Goal: Transaction & Acquisition: Purchase product/service

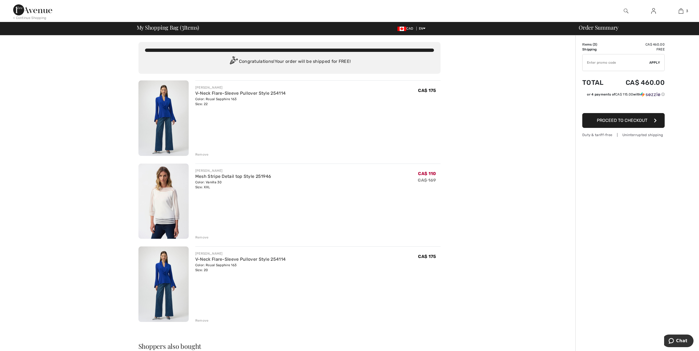
click at [198, 155] on div "Remove" at bounding box center [201, 154] width 13 height 5
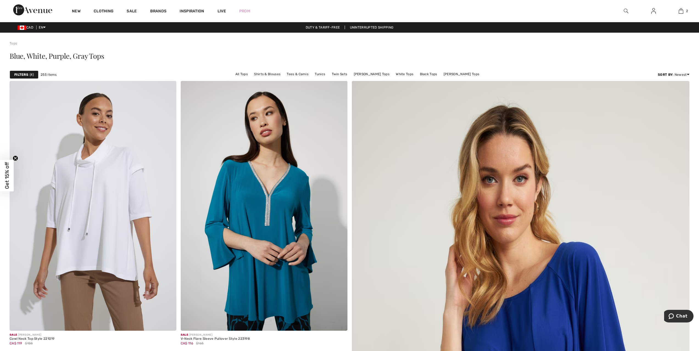
click at [24, 74] on strong "Filters" at bounding box center [21, 74] width 14 height 5
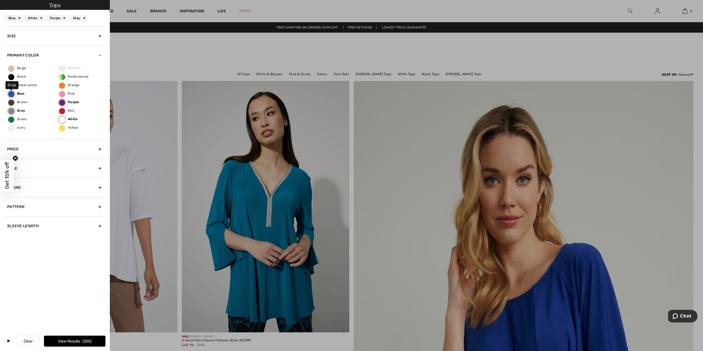
click at [13, 93] on label "Blue" at bounding box center [11, 94] width 7 height 7
click at [0, 0] on input "Blue" at bounding box center [0, 0] width 0 height 0
click at [10, 110] on label "Gray" at bounding box center [11, 111] width 7 height 7
click at [0, 0] on input "Gray" at bounding box center [0, 0] width 0 height 0
click at [60, 118] on label "White" at bounding box center [62, 120] width 7 height 7
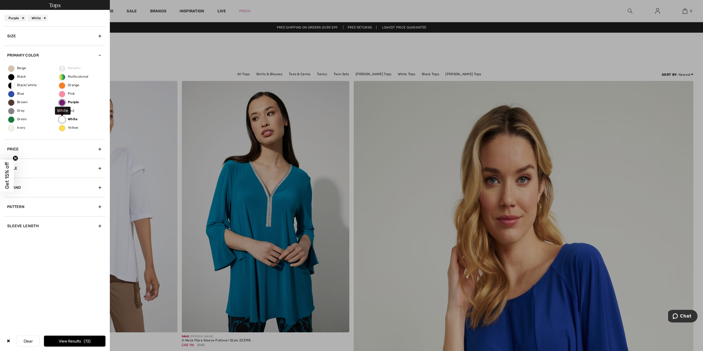
click at [0, 0] on input "White" at bounding box center [0, 0] width 0 height 0
click at [62, 103] on label "Purple" at bounding box center [62, 102] width 7 height 7
click at [0, 0] on input "Purple" at bounding box center [0, 0] width 0 height 0
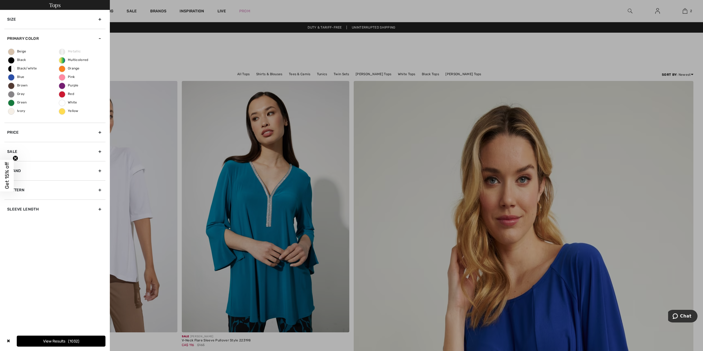
click at [15, 157] on circle "Close teaser" at bounding box center [15, 158] width 5 height 5
click at [99, 151] on div "Sale" at bounding box center [54, 151] width 101 height 19
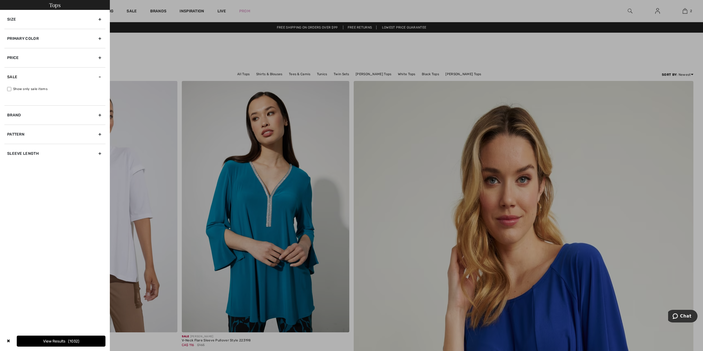
click at [9, 88] on input "Show only sale items" at bounding box center [9, 89] width 4 height 4
checkbox input "true"
click at [67, 342] on button "View Results 612" at bounding box center [75, 341] width 62 height 11
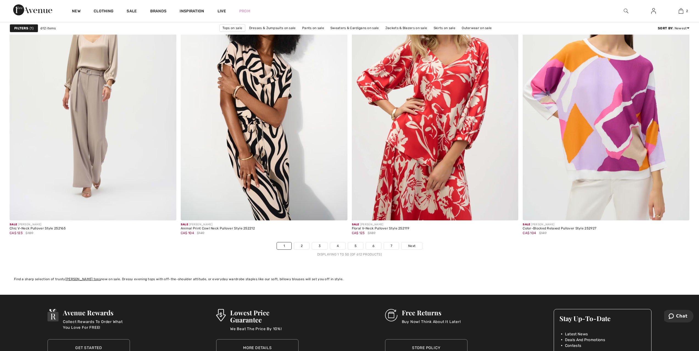
scroll to position [4094, 0]
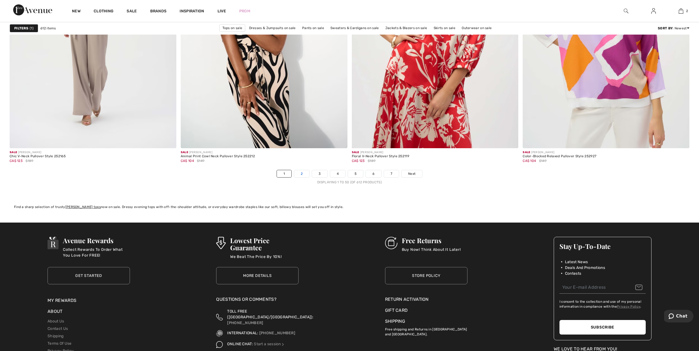
click at [301, 175] on link "2" at bounding box center [301, 173] width 15 height 7
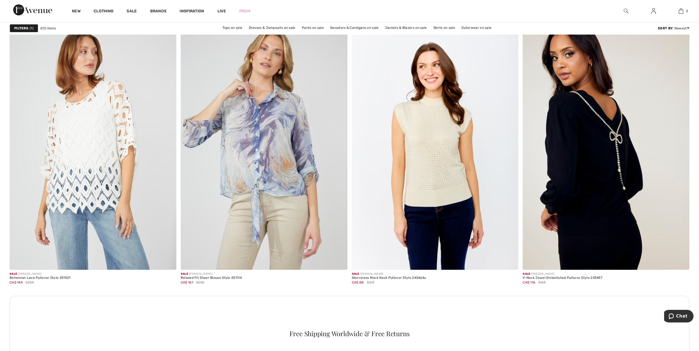
scroll to position [3050, 0]
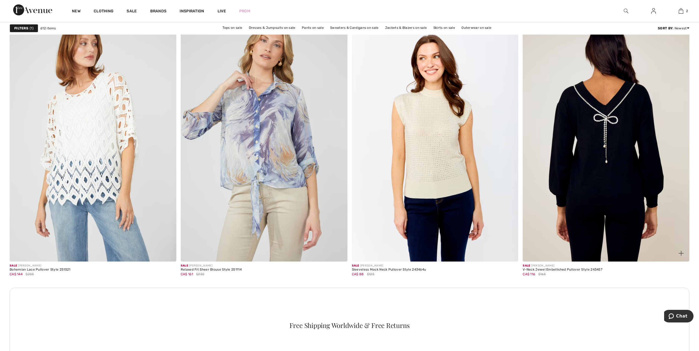
click at [626, 142] on img at bounding box center [606, 137] width 167 height 250
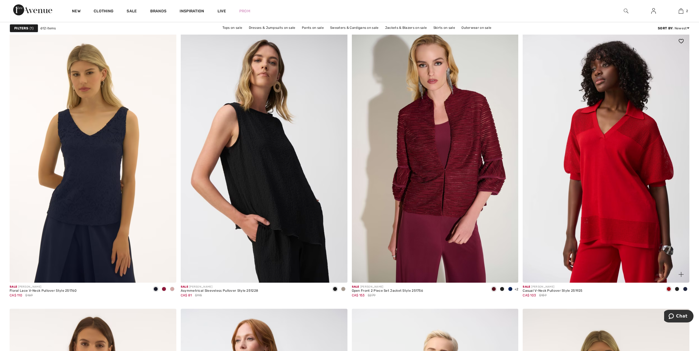
scroll to position [3380, 0]
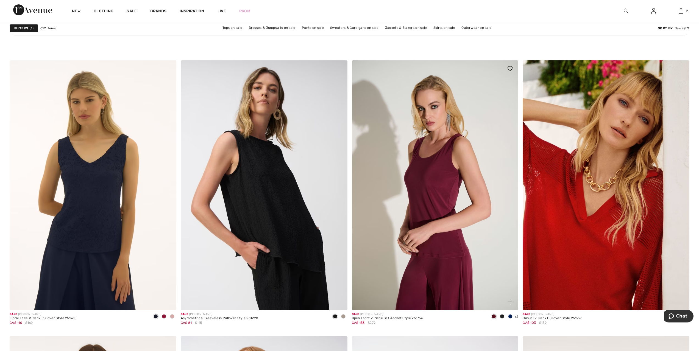
click at [435, 197] on img at bounding box center [435, 185] width 167 height 250
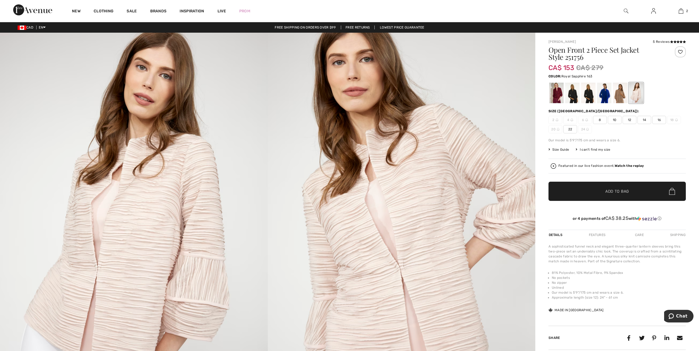
click at [605, 94] on div at bounding box center [604, 93] width 14 height 21
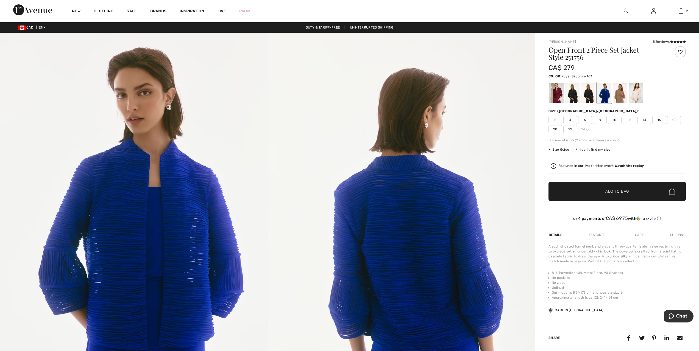
click at [558, 130] on span "20" at bounding box center [556, 129] width 14 height 8
click at [612, 193] on span "Add to Bag" at bounding box center [618, 192] width 24 height 6
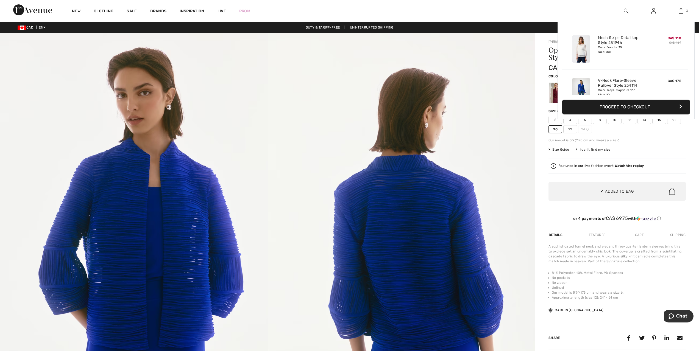
scroll to position [60, 0]
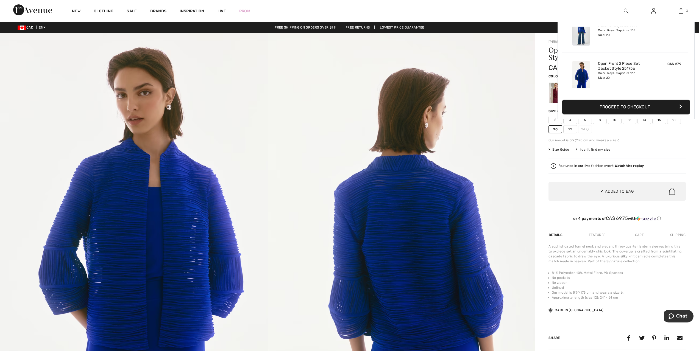
click at [517, 137] on img at bounding box center [402, 233] width 268 height 401
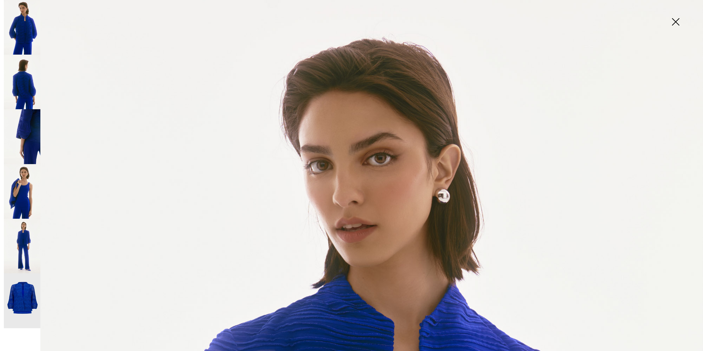
click at [677, 19] on img at bounding box center [675, 22] width 27 height 28
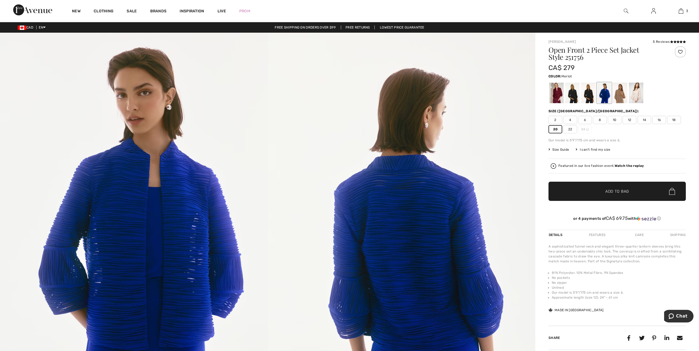
click at [557, 94] on div at bounding box center [557, 93] width 14 height 21
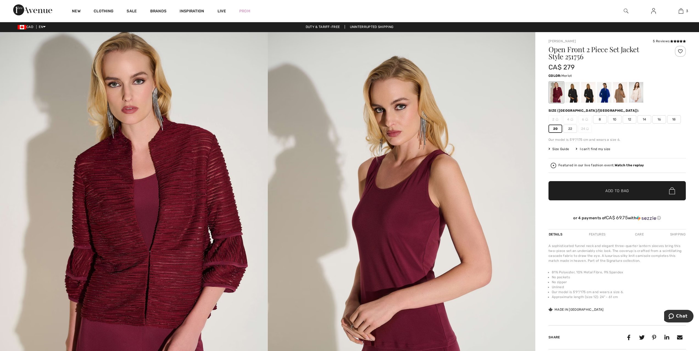
scroll to position [0, 0]
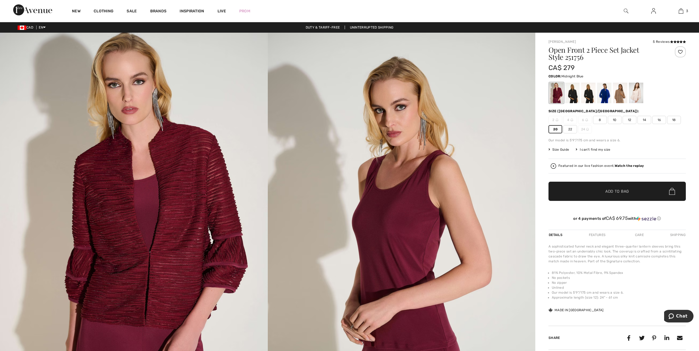
click at [592, 95] on div at bounding box center [588, 93] width 14 height 21
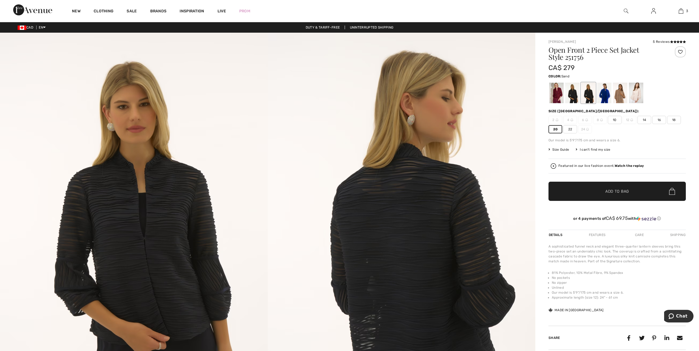
click at [617, 95] on div at bounding box center [620, 93] width 14 height 21
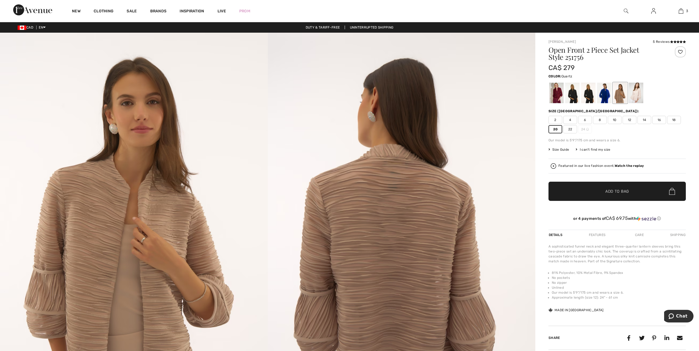
click at [638, 92] on div at bounding box center [636, 93] width 14 height 21
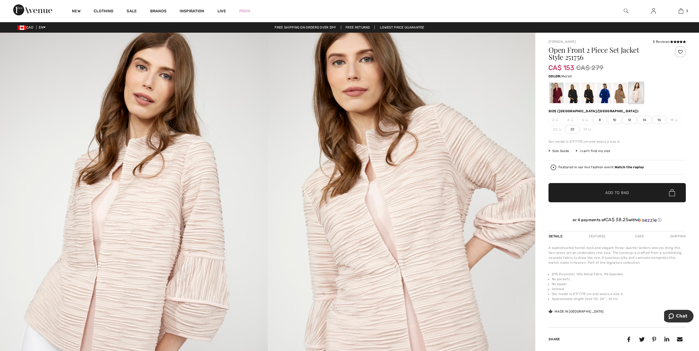
click at [560, 95] on div at bounding box center [557, 93] width 14 height 21
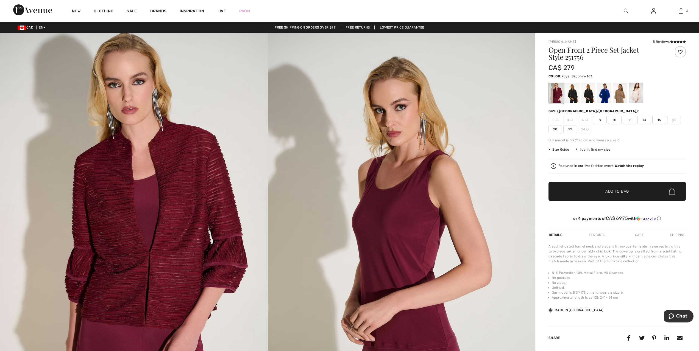
click at [606, 90] on div at bounding box center [604, 93] width 14 height 21
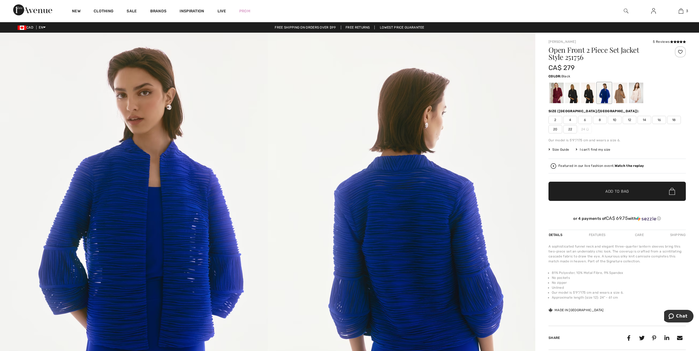
click at [573, 91] on div at bounding box center [573, 93] width 14 height 21
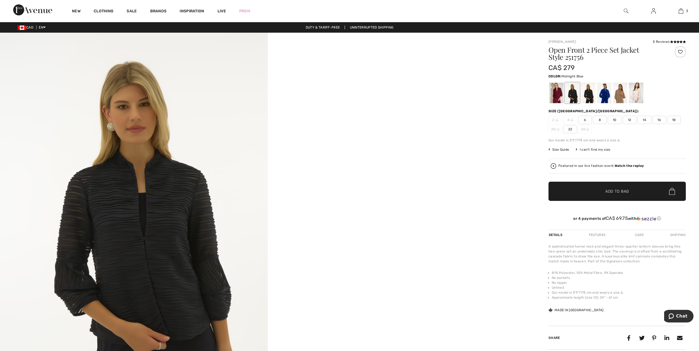
click at [588, 92] on div at bounding box center [588, 93] width 14 height 21
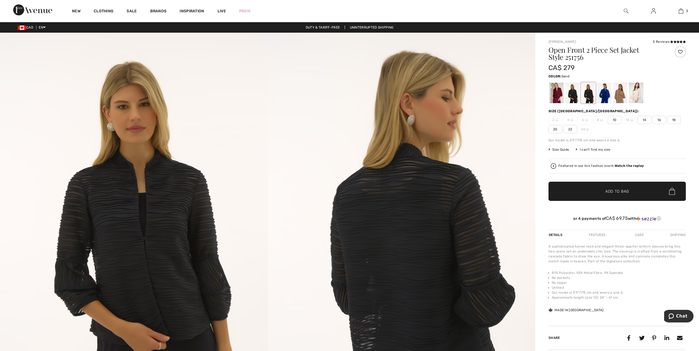
click at [620, 91] on div at bounding box center [620, 93] width 14 height 21
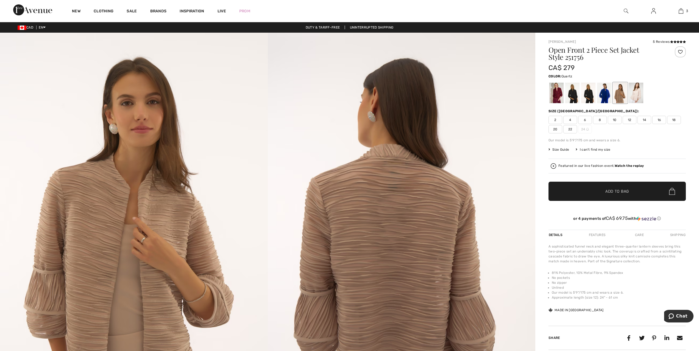
click at [637, 91] on div at bounding box center [636, 93] width 14 height 21
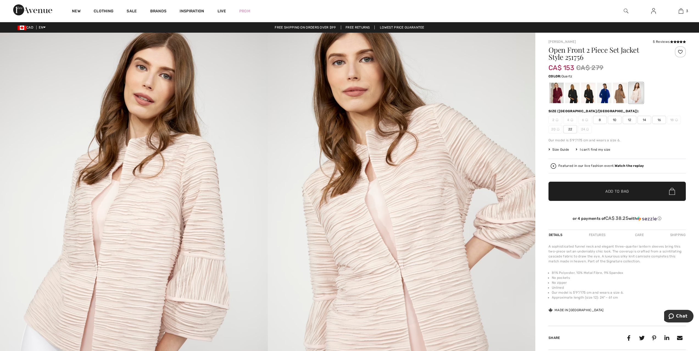
click at [568, 130] on span "22" at bounding box center [571, 129] width 14 height 8
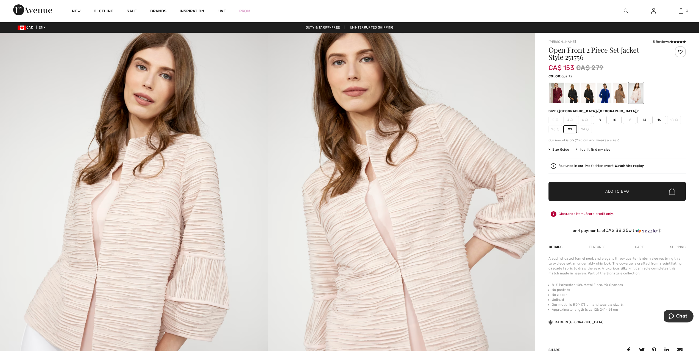
click at [608, 194] on span "Add to Bag" at bounding box center [618, 192] width 24 height 6
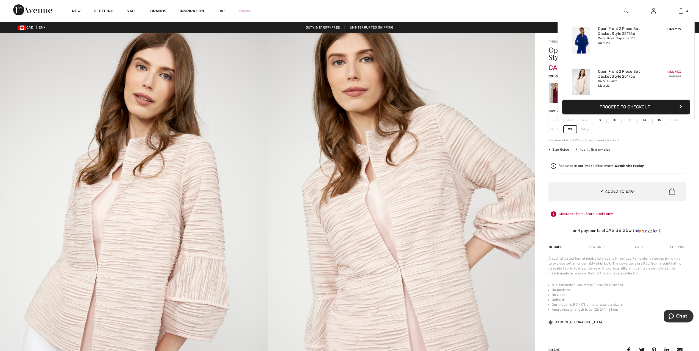
scroll to position [103, 0]
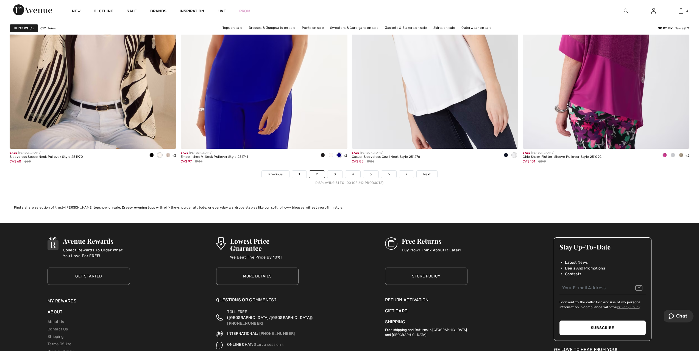
scroll to position [4122, 0]
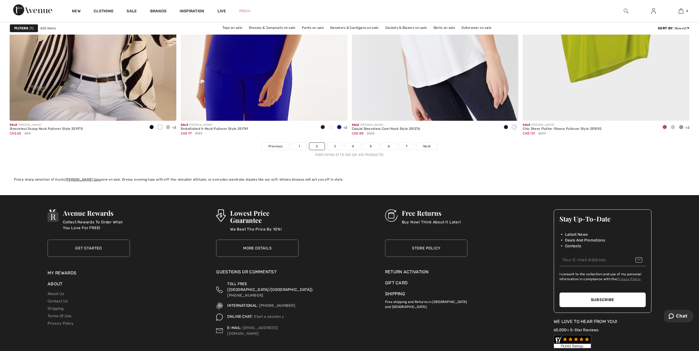
click at [333, 146] on link "3" at bounding box center [335, 146] width 15 height 7
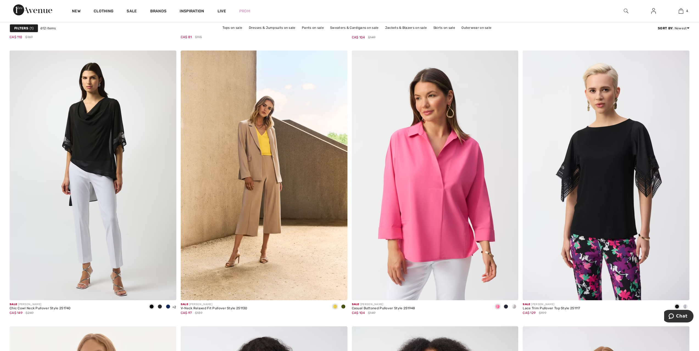
scroll to position [605, 0]
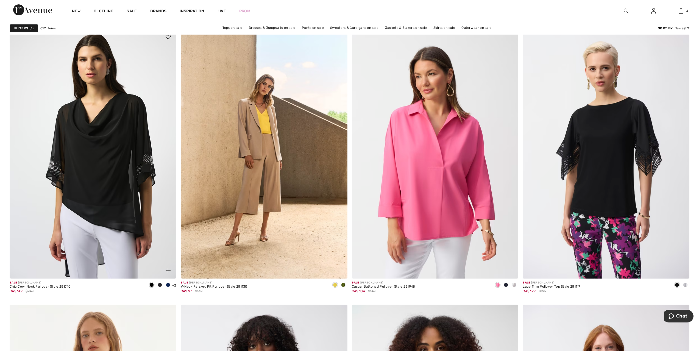
click at [108, 142] on img at bounding box center [93, 154] width 167 height 250
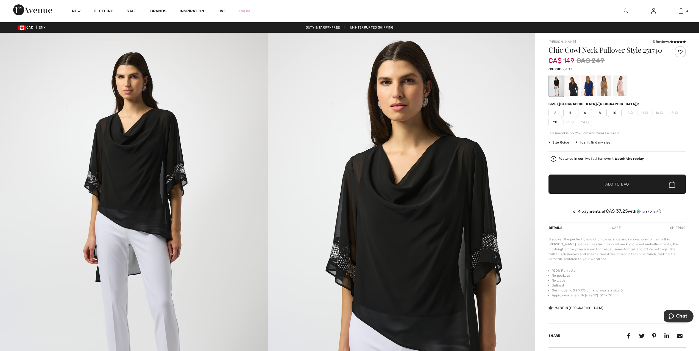
click at [618, 95] on div at bounding box center [620, 86] width 14 height 21
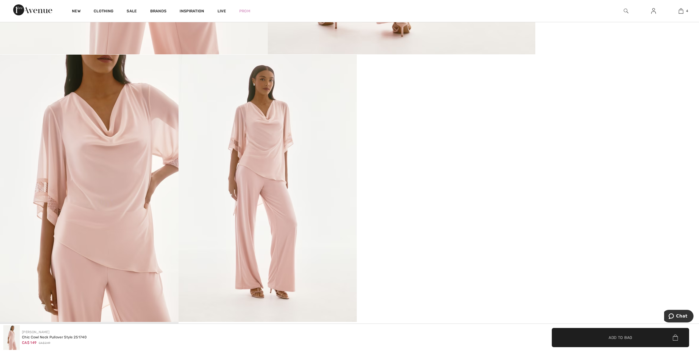
scroll to position [385, 0]
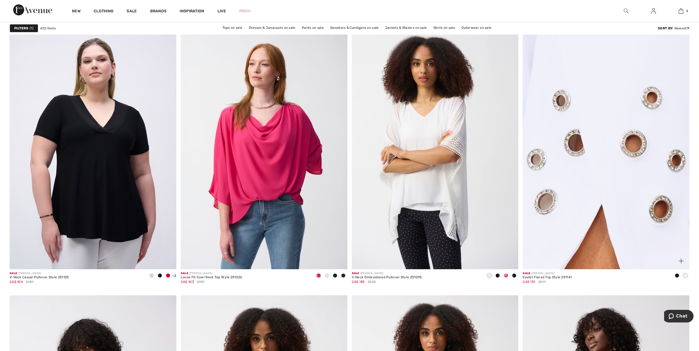
scroll to position [3710, 0]
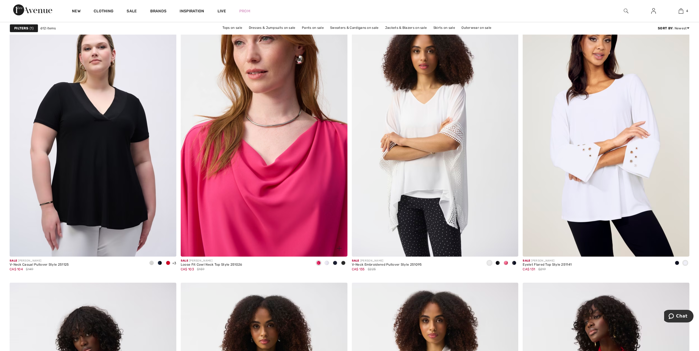
click at [273, 182] on img at bounding box center [264, 132] width 167 height 250
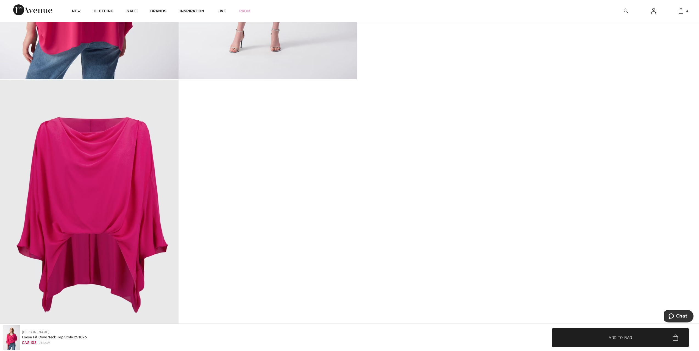
scroll to position [659, 0]
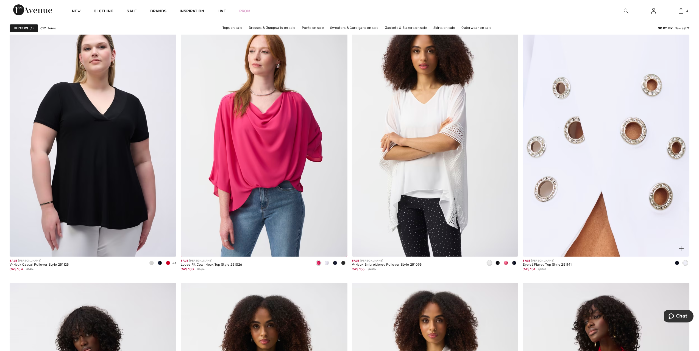
click at [580, 145] on img at bounding box center [606, 132] width 167 height 250
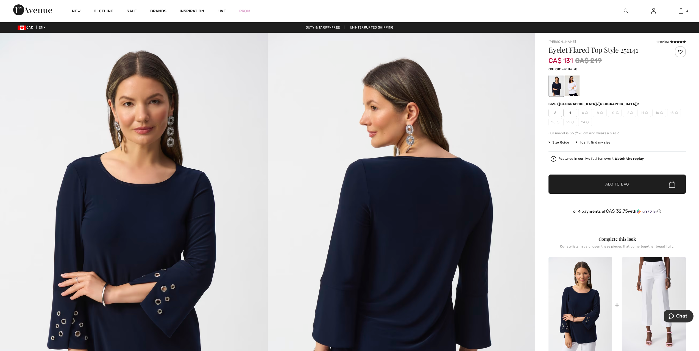
click at [575, 85] on div at bounding box center [573, 86] width 14 height 21
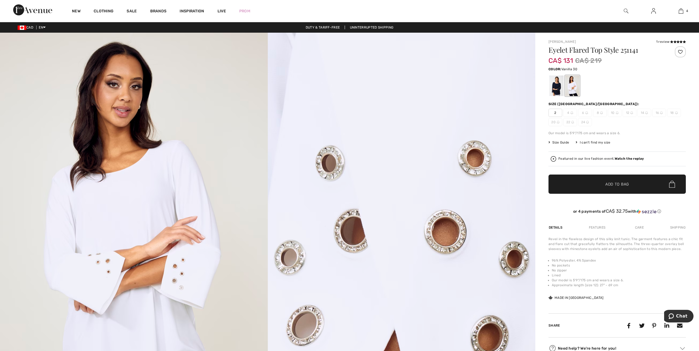
click at [555, 124] on span "20" at bounding box center [556, 122] width 14 height 8
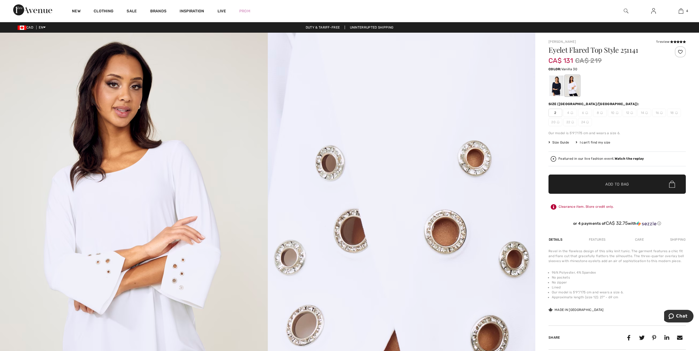
click at [556, 121] on span "20" at bounding box center [556, 122] width 14 height 8
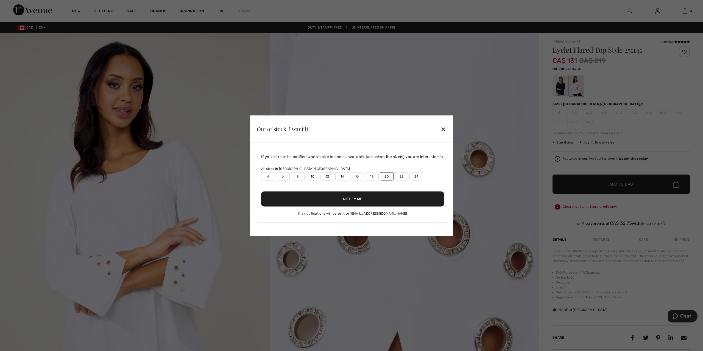
click at [356, 198] on button "Notify Me" at bounding box center [352, 199] width 183 height 15
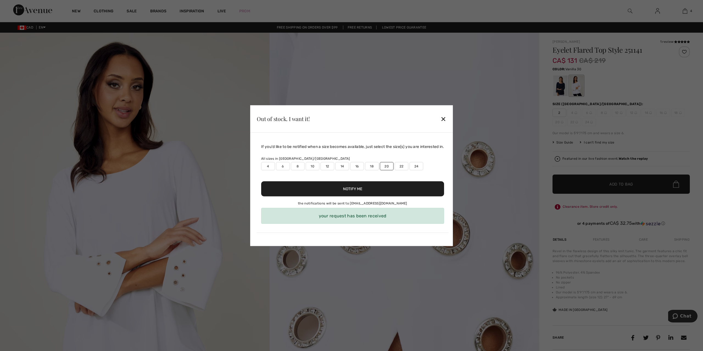
click at [443, 118] on div "✕" at bounding box center [444, 119] width 6 height 12
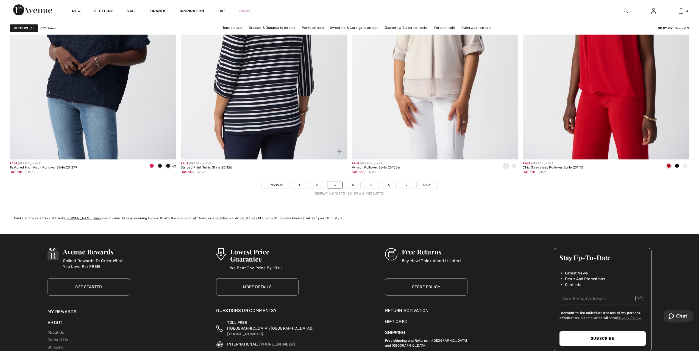
scroll to position [4094, 0]
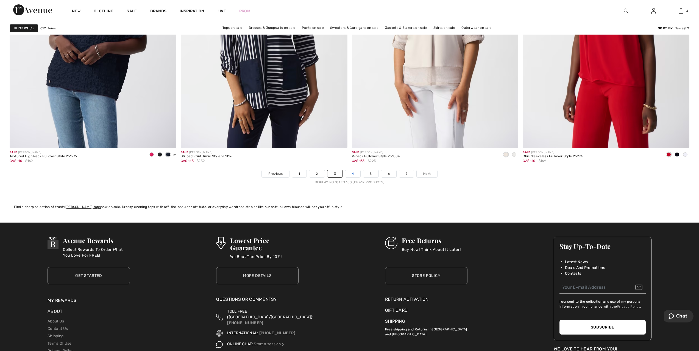
click at [353, 173] on link "4" at bounding box center [352, 173] width 15 height 7
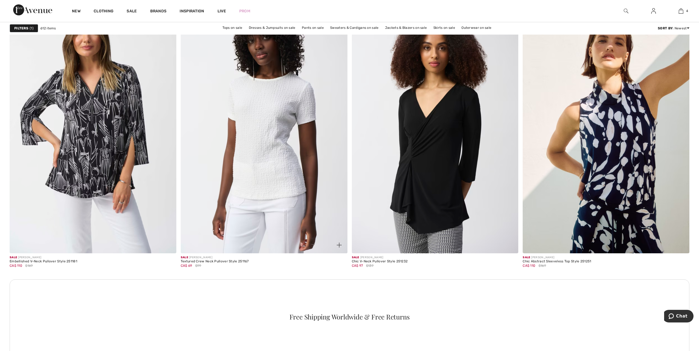
scroll to position [907, 0]
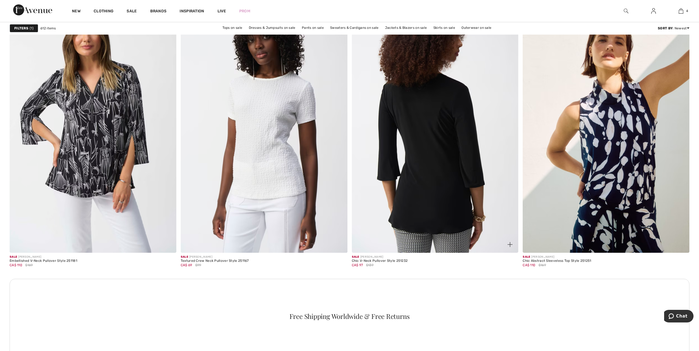
click at [446, 155] on img at bounding box center [435, 128] width 167 height 250
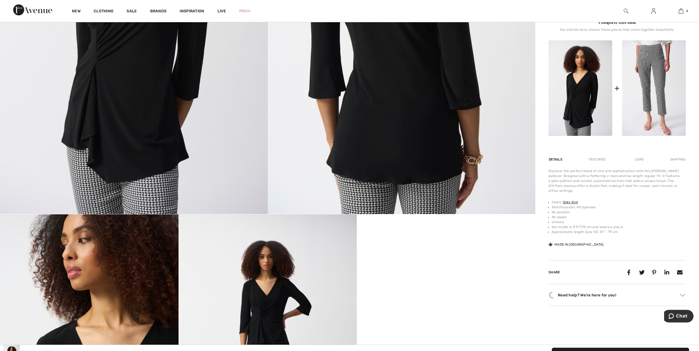
scroll to position [330, 0]
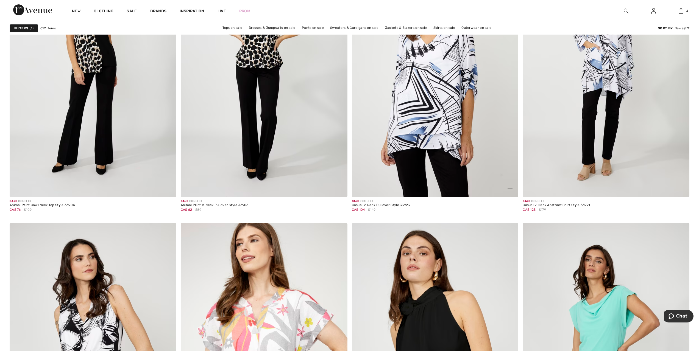
scroll to position [3792, 0]
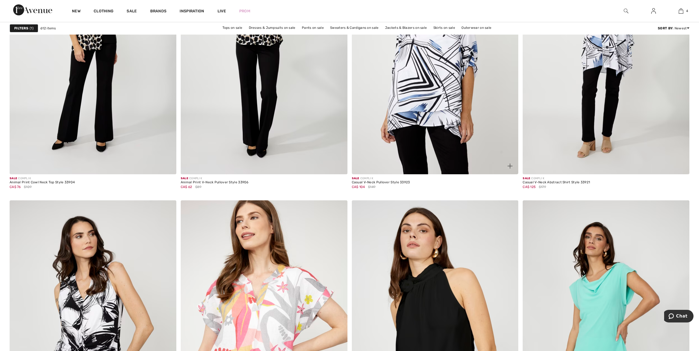
click at [418, 111] on img at bounding box center [435, 49] width 167 height 250
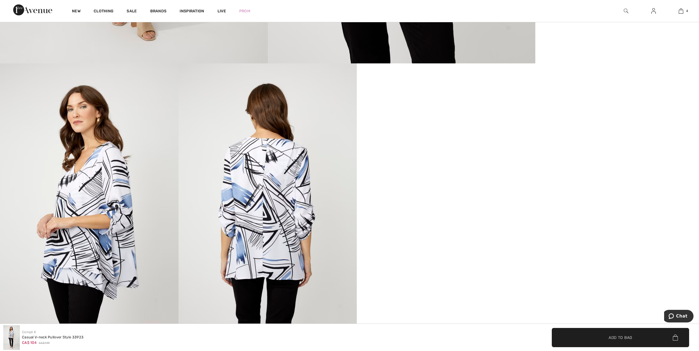
scroll to position [385, 0]
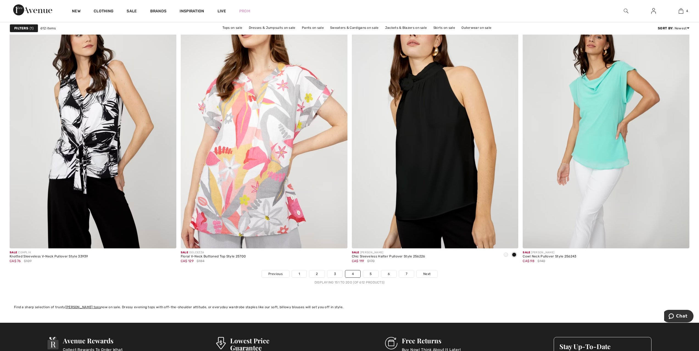
scroll to position [4177, 0]
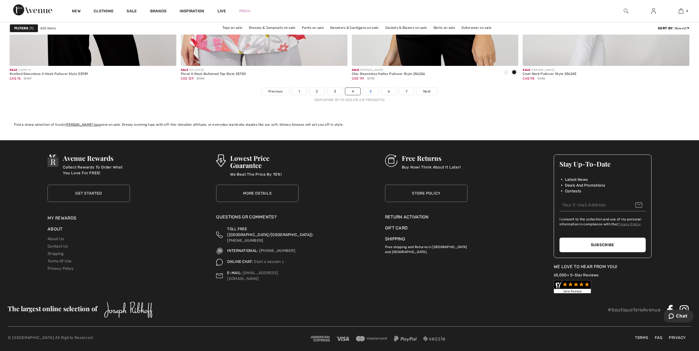
click at [373, 90] on link "5" at bounding box center [370, 91] width 15 height 7
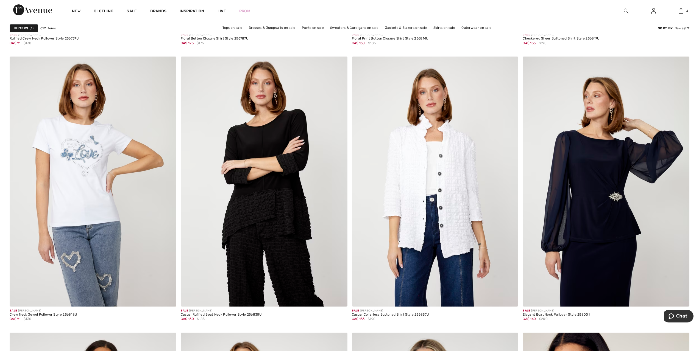
scroll to position [1511, 0]
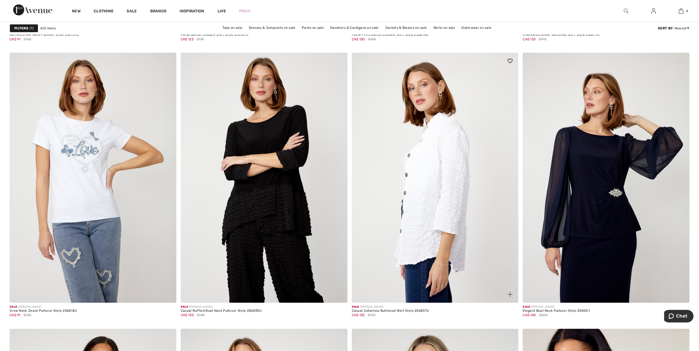
click at [456, 176] on img at bounding box center [435, 178] width 167 height 250
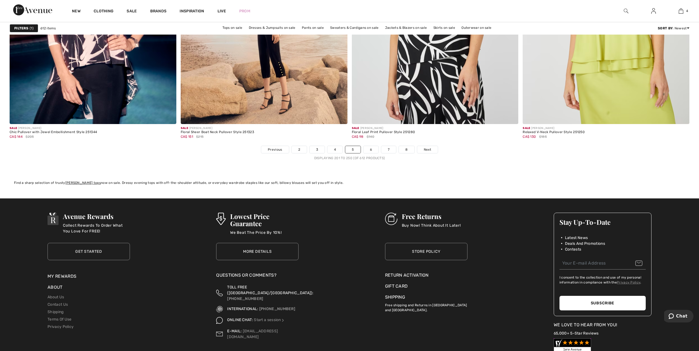
scroll to position [4122, 0]
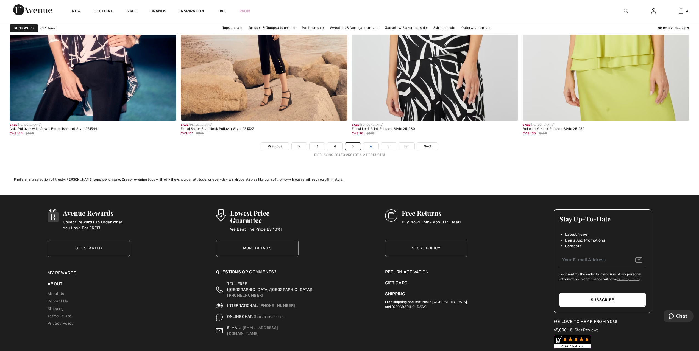
click at [373, 145] on link "6" at bounding box center [371, 146] width 15 height 7
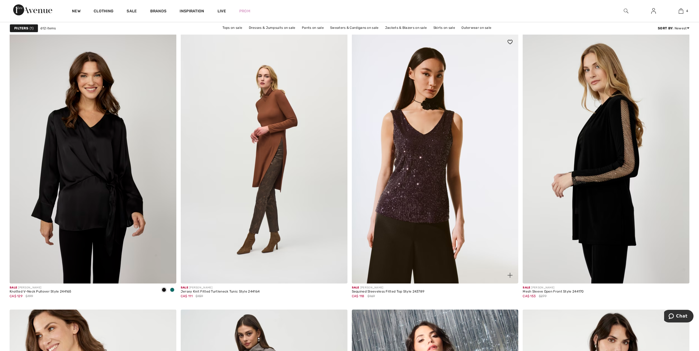
scroll to position [3407, 0]
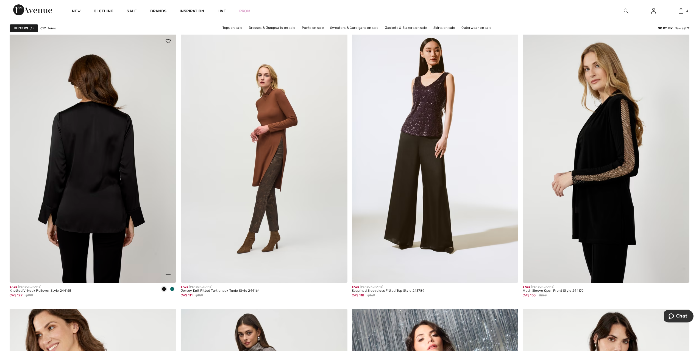
click at [127, 196] on img at bounding box center [93, 158] width 167 height 250
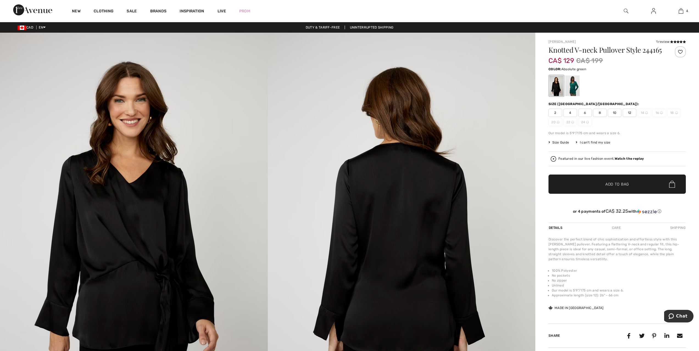
click at [570, 96] on div at bounding box center [573, 86] width 14 height 21
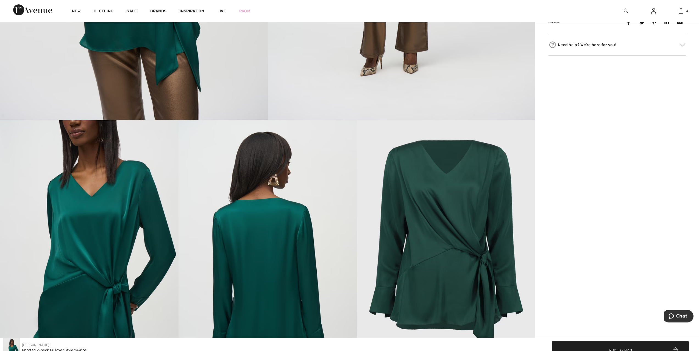
scroll to position [330, 0]
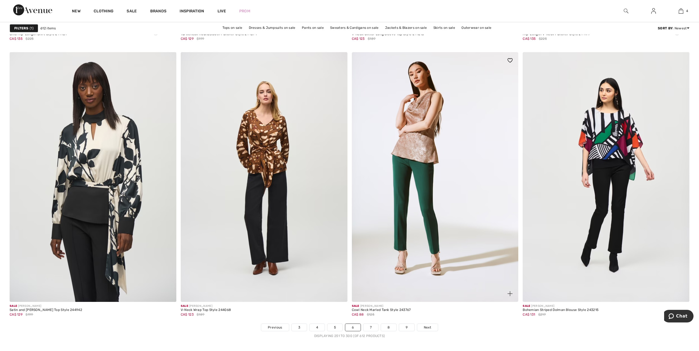
scroll to position [4067, 0]
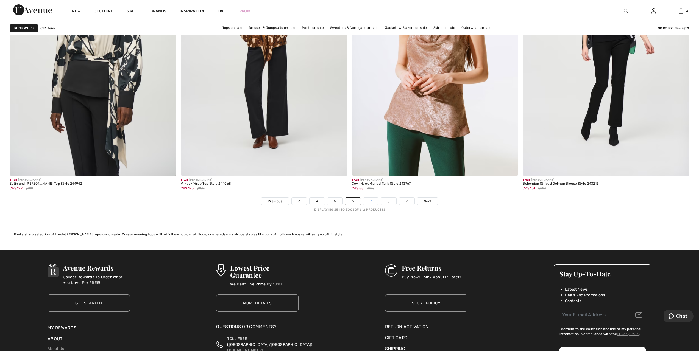
click at [372, 199] on link "7" at bounding box center [371, 201] width 15 height 7
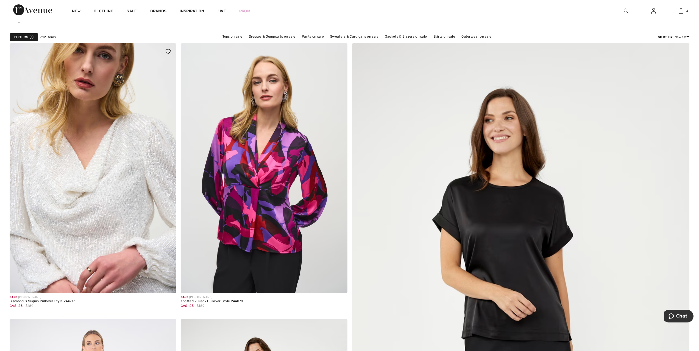
scroll to position [55, 0]
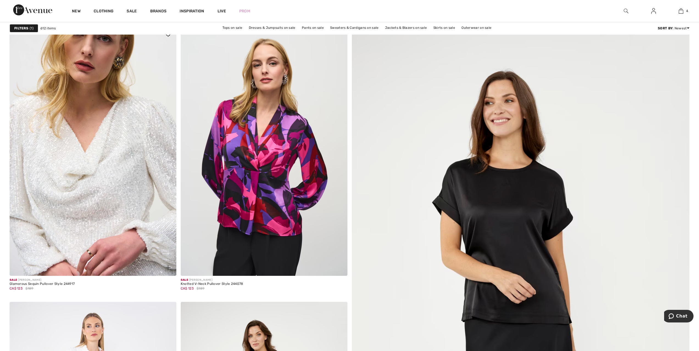
click at [95, 193] on img at bounding box center [93, 151] width 167 height 250
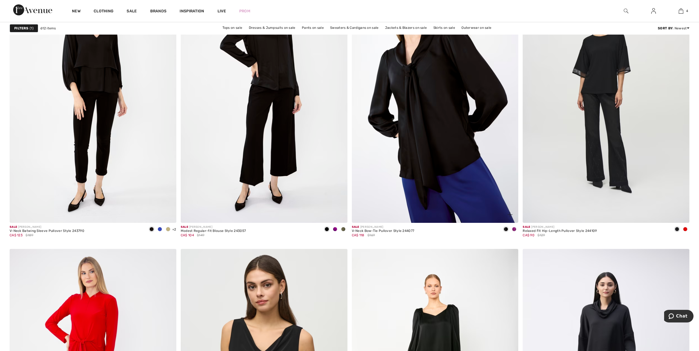
scroll to position [1594, 0]
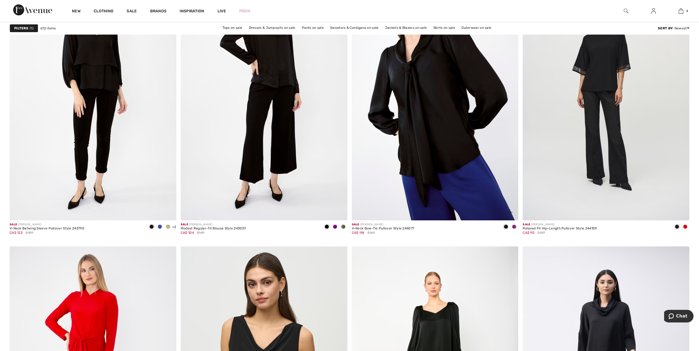
click at [434, 138] on img at bounding box center [435, 95] width 167 height 250
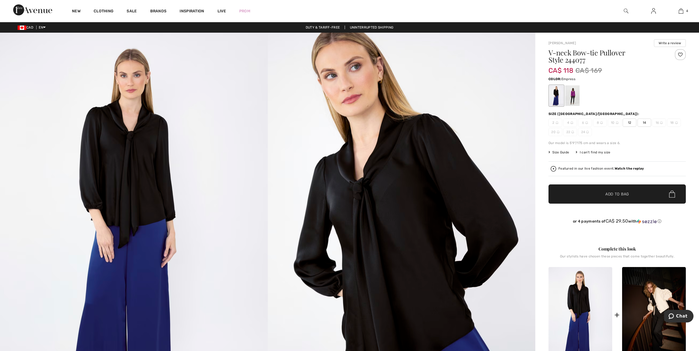
click at [573, 100] on div at bounding box center [573, 95] width 14 height 21
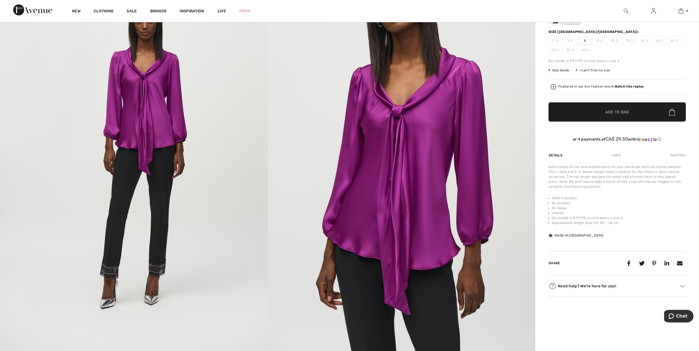
scroll to position [82, 0]
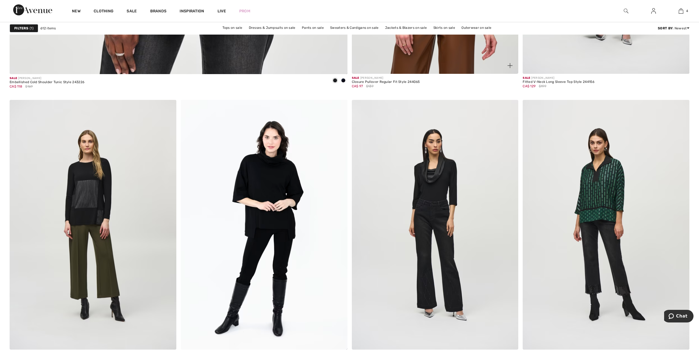
scroll to position [2720, 0]
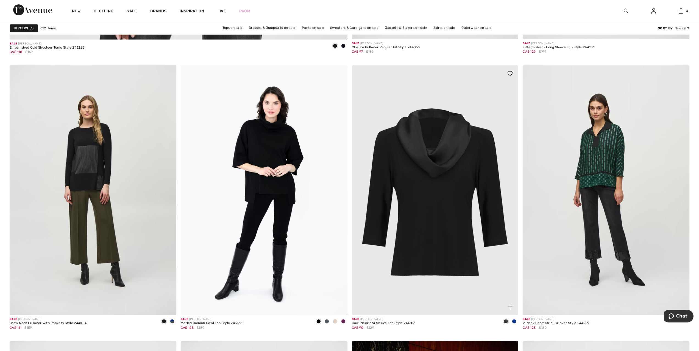
click at [447, 187] on img at bounding box center [435, 190] width 167 height 250
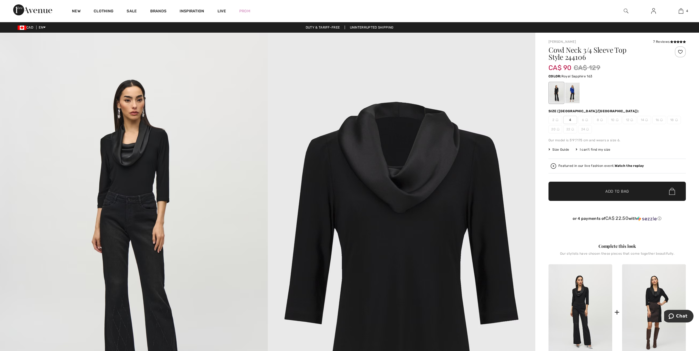
click at [574, 94] on div at bounding box center [573, 93] width 14 height 21
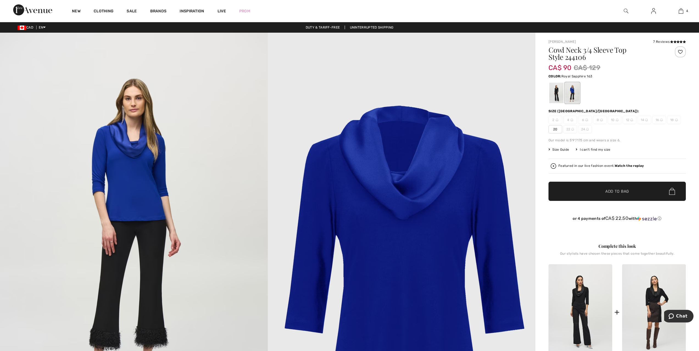
click at [556, 131] on span "20" at bounding box center [556, 129] width 14 height 8
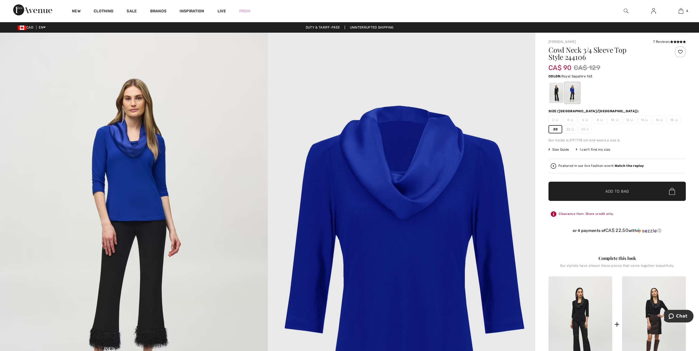
click at [625, 190] on span "Add to Bag" at bounding box center [618, 192] width 24 height 6
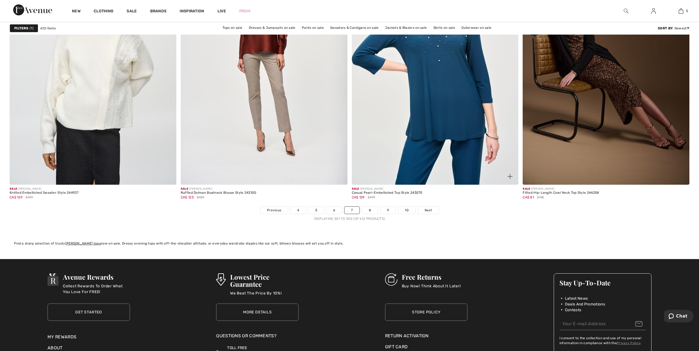
scroll to position [4067, 0]
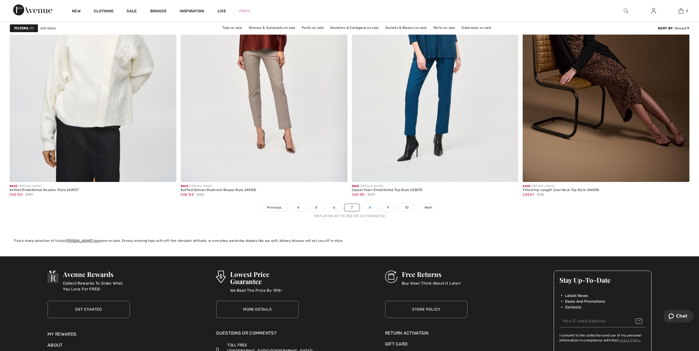
click at [371, 204] on link "8" at bounding box center [369, 207] width 15 height 7
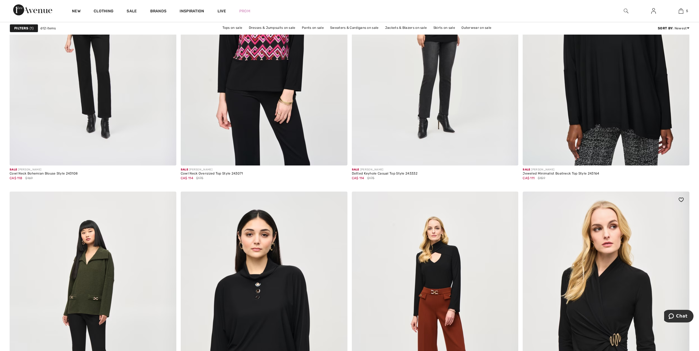
scroll to position [769, 0]
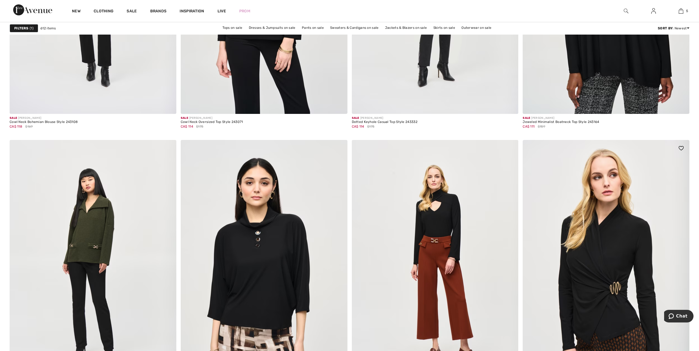
click at [604, 260] on img at bounding box center [606, 265] width 167 height 250
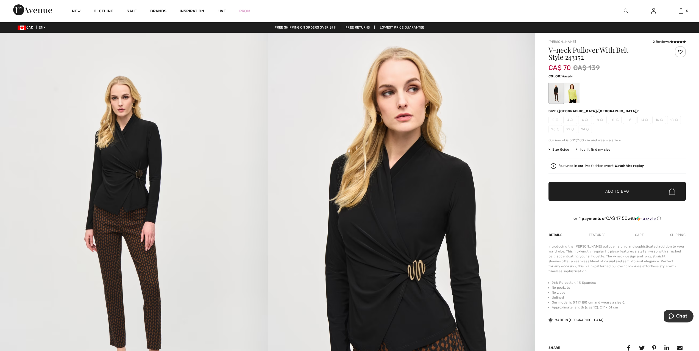
click at [573, 97] on div at bounding box center [573, 93] width 14 height 21
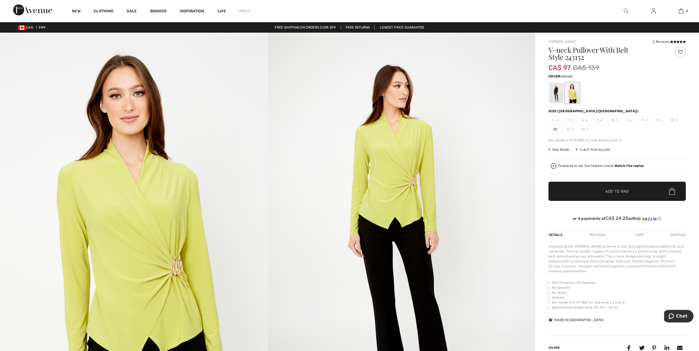
click at [559, 130] on span "20" at bounding box center [556, 129] width 14 height 8
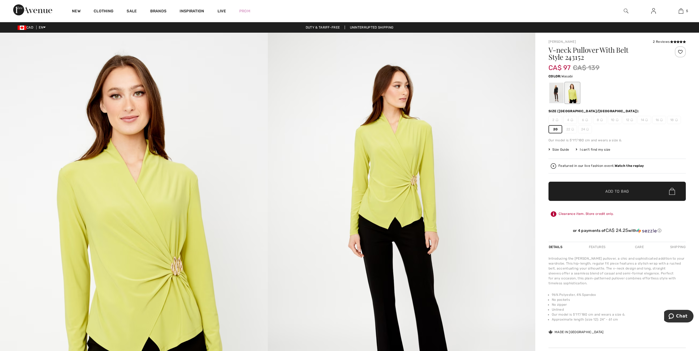
click at [600, 190] on span "✔ Added to Bag" at bounding box center [609, 192] width 34 height 6
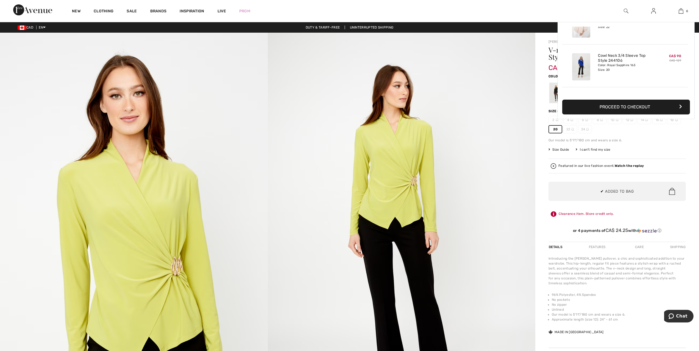
scroll to position [189, 0]
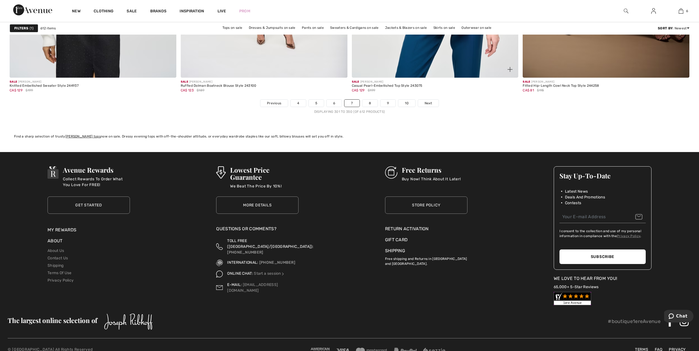
scroll to position [4177, 0]
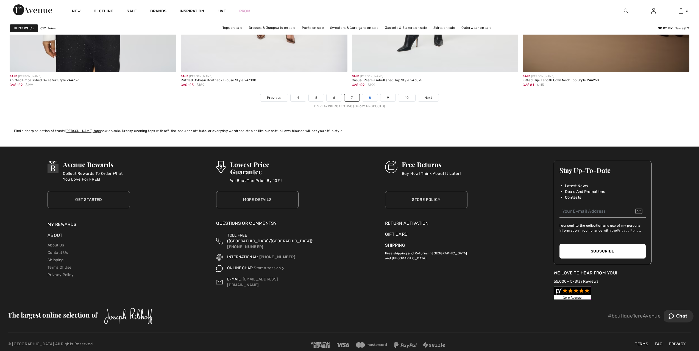
click at [368, 94] on link "8" at bounding box center [369, 97] width 15 height 7
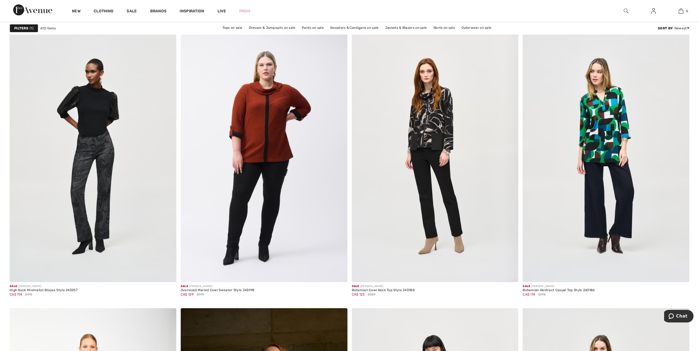
scroll to position [1539, 0]
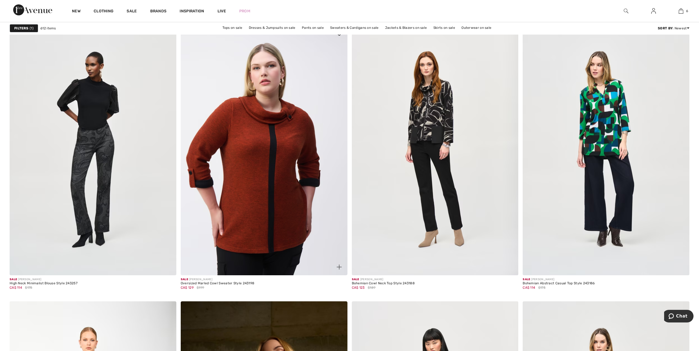
click at [275, 154] on img at bounding box center [264, 150] width 167 height 250
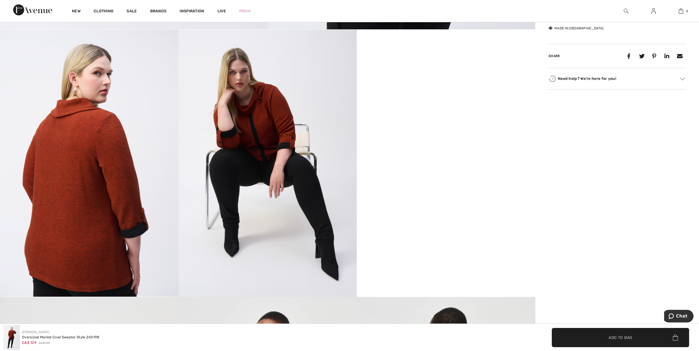
scroll to position [412, 0]
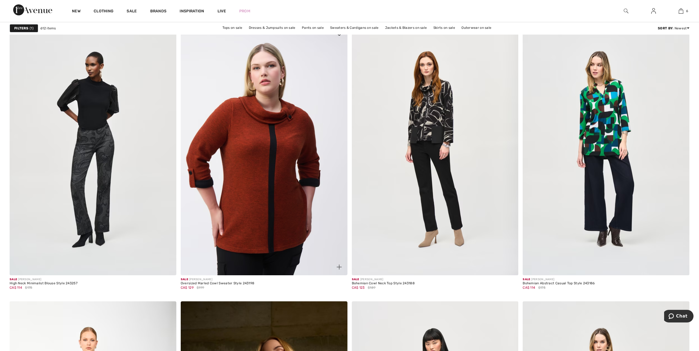
click at [259, 104] on img at bounding box center [264, 150] width 167 height 250
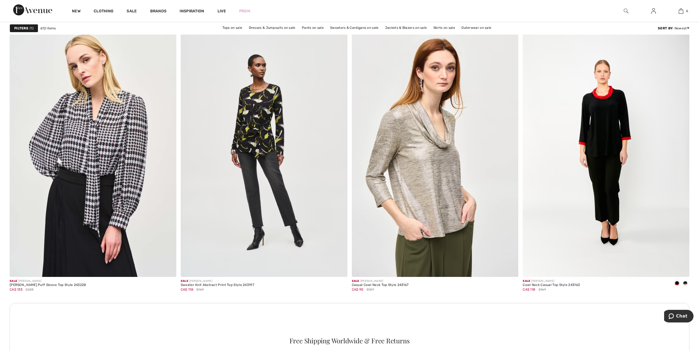
scroll to position [3050, 0]
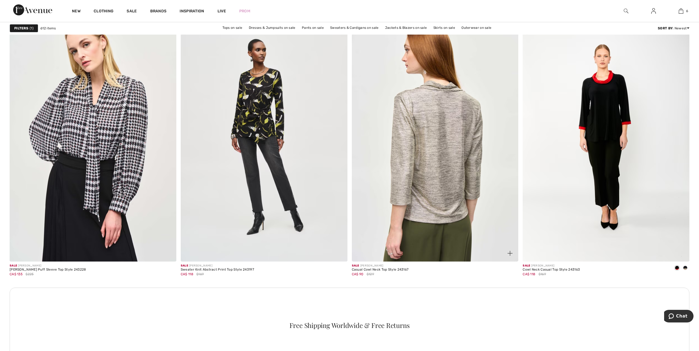
click at [420, 188] on img at bounding box center [435, 137] width 167 height 250
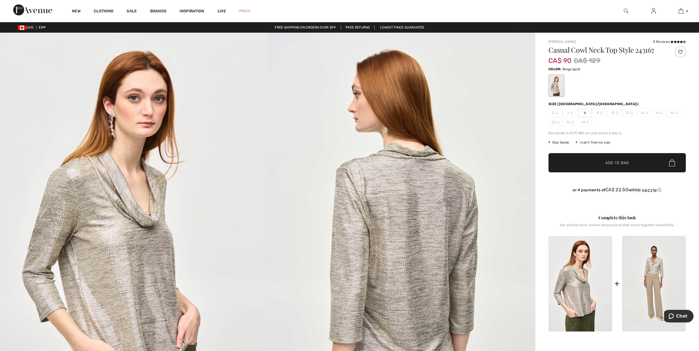
click at [556, 124] on span "20" at bounding box center [556, 122] width 14 height 8
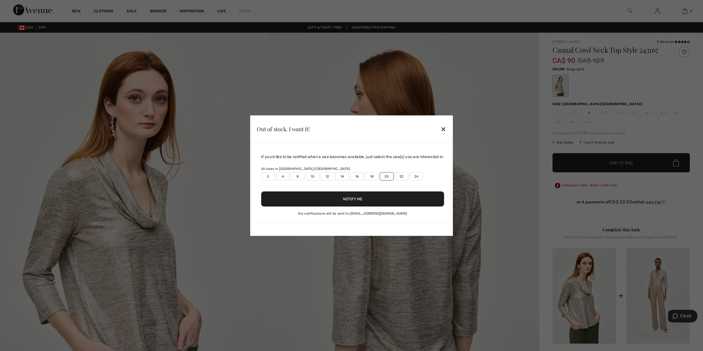
click at [340, 201] on button "Notify Me" at bounding box center [352, 199] width 183 height 15
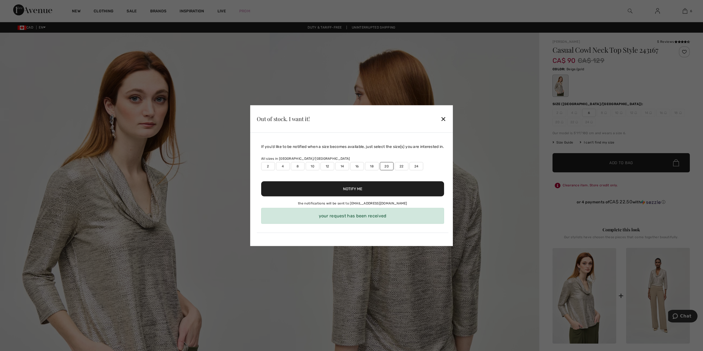
click at [444, 121] on div "✕" at bounding box center [444, 119] width 6 height 12
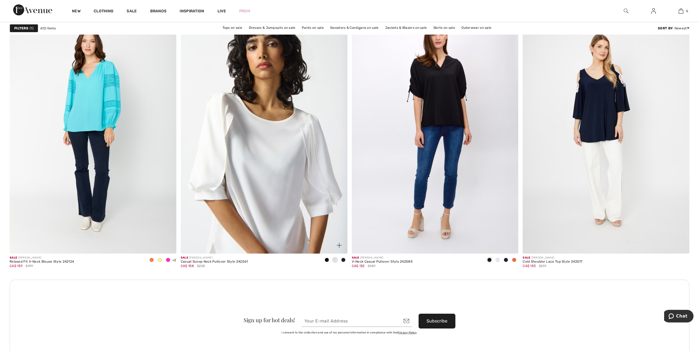
scroll to position [1841, 0]
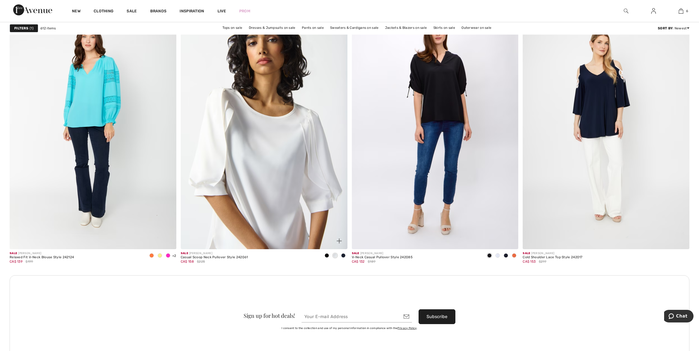
click at [272, 157] on img at bounding box center [264, 124] width 167 height 250
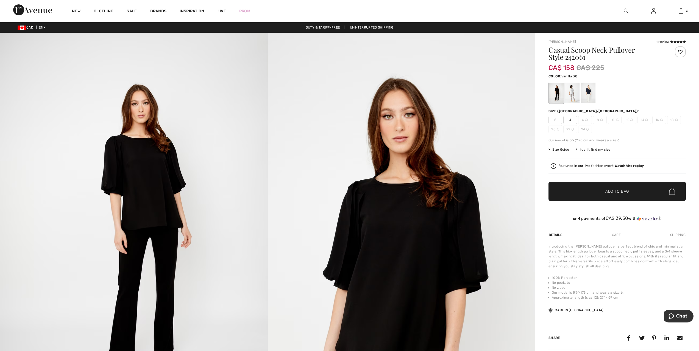
click at [574, 91] on div at bounding box center [573, 93] width 14 height 21
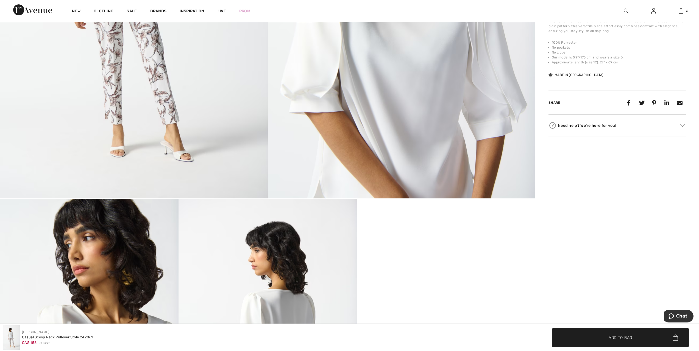
scroll to position [385, 0]
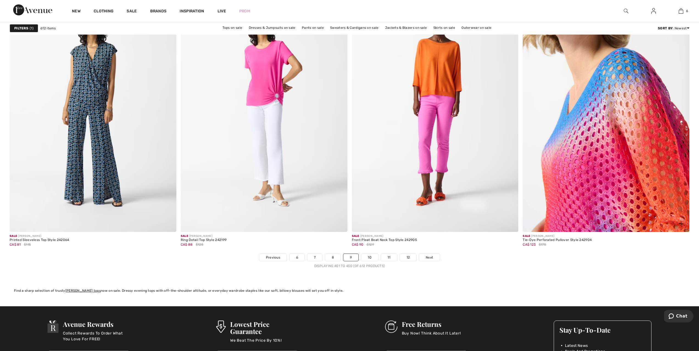
scroll to position [4094, 0]
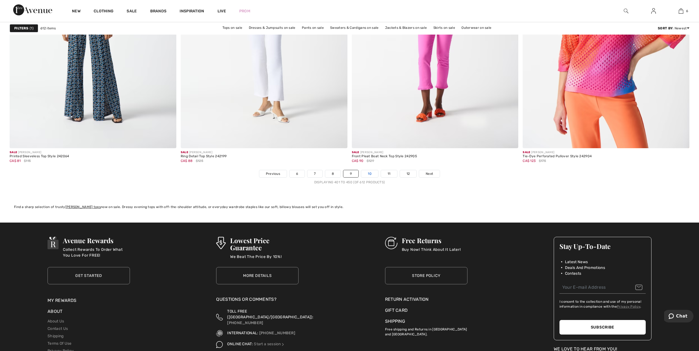
click at [371, 175] on link "10" at bounding box center [369, 173] width 17 height 7
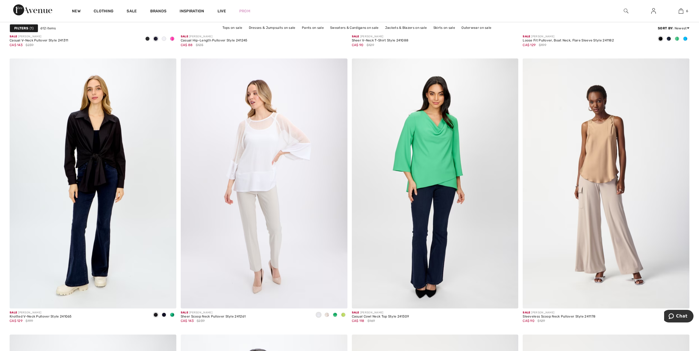
scroll to position [1511, 0]
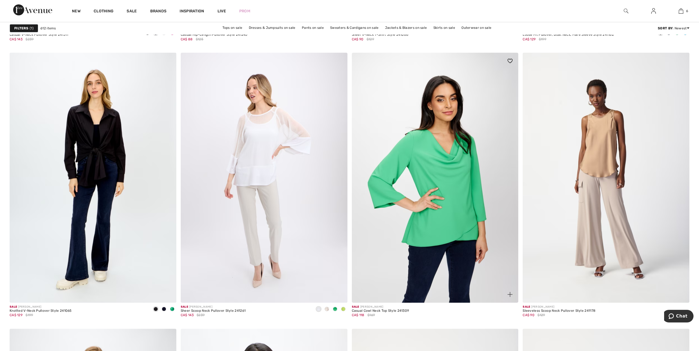
click at [457, 195] on img at bounding box center [435, 178] width 167 height 250
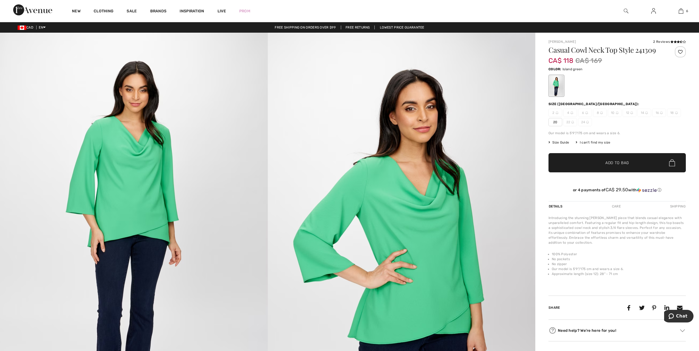
click at [556, 123] on span "20" at bounding box center [556, 122] width 14 height 8
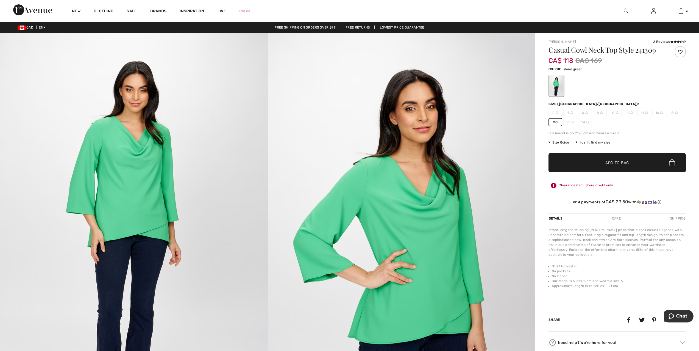
click at [615, 163] on span "Add to Bag" at bounding box center [618, 163] width 24 height 6
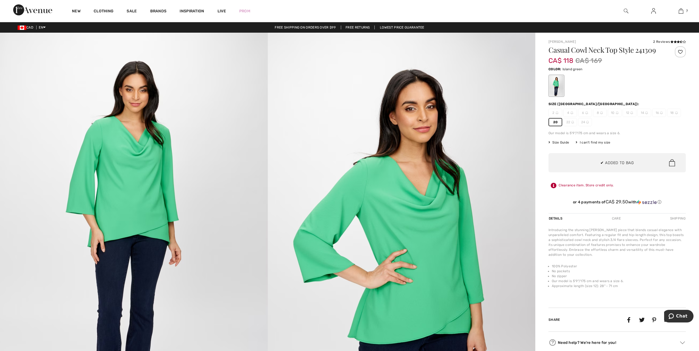
scroll to position [231, 0]
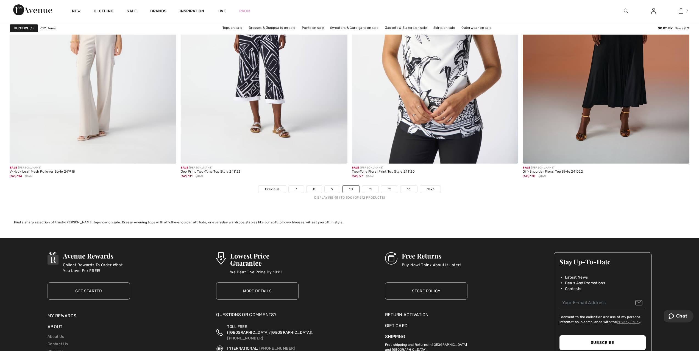
scroll to position [4094, 0]
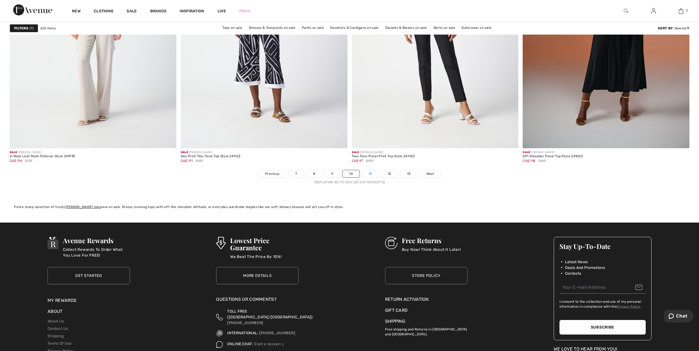
click at [375, 174] on link "11" at bounding box center [370, 173] width 16 height 7
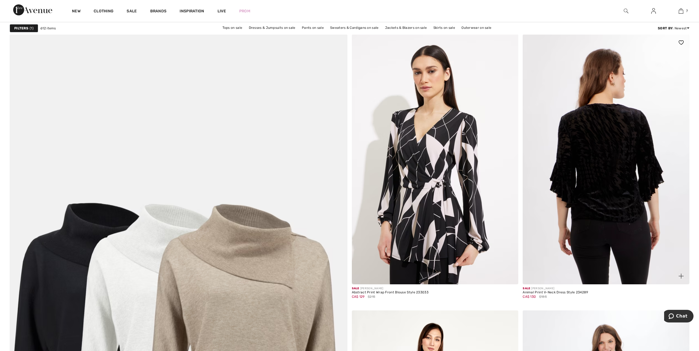
scroll to position [2226, 0]
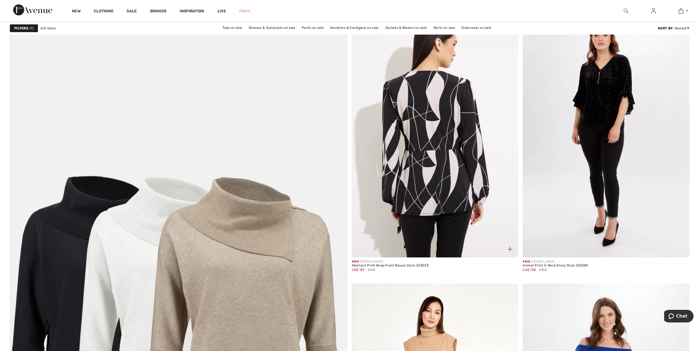
click at [462, 184] on img at bounding box center [435, 132] width 167 height 250
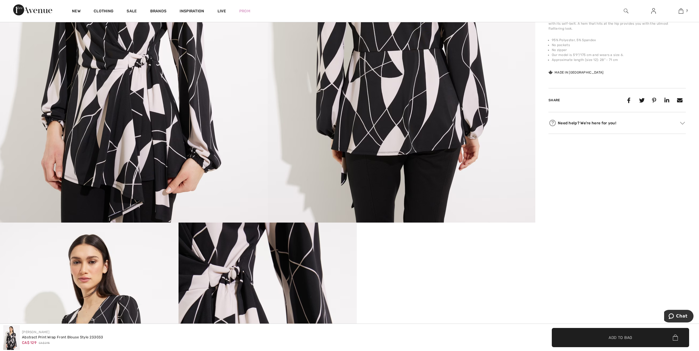
scroll to position [357, 0]
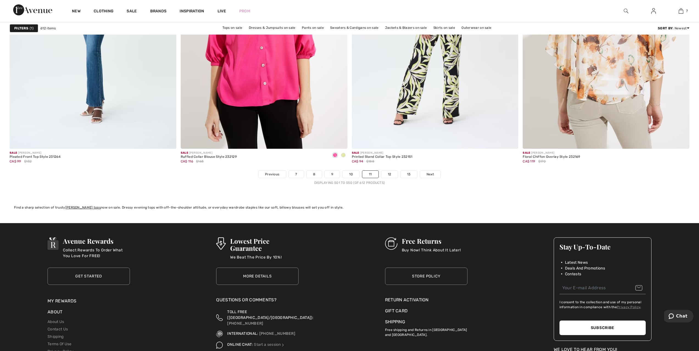
scroll to position [4094, 0]
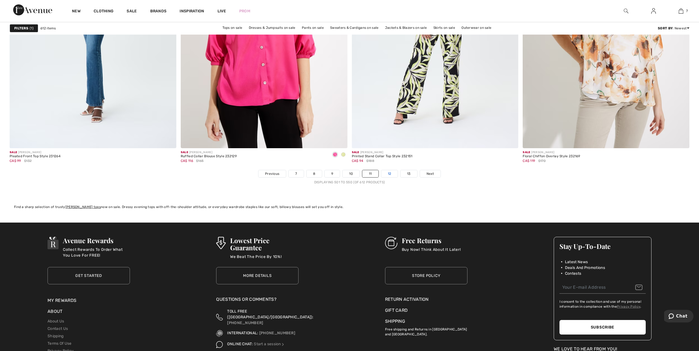
click at [391, 174] on link "12" at bounding box center [389, 173] width 17 height 7
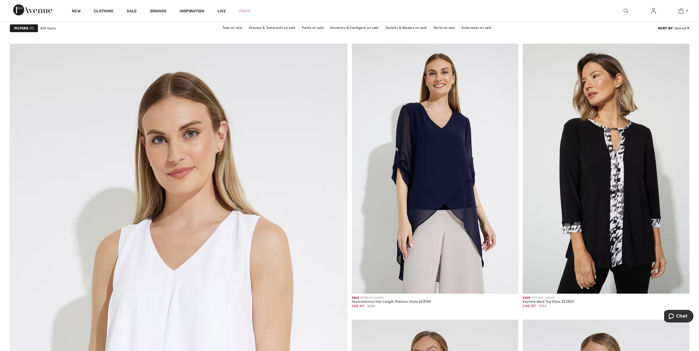
scroll to position [2198, 0]
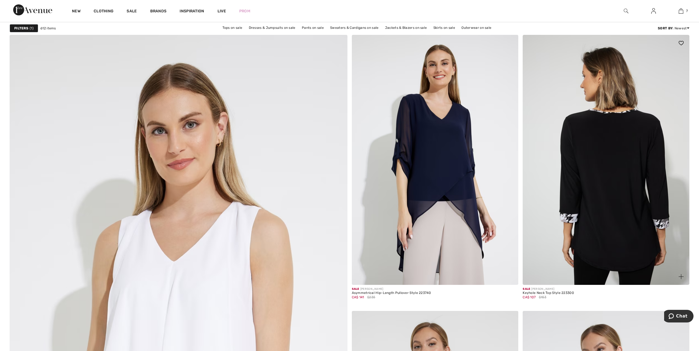
click at [618, 177] on img at bounding box center [606, 160] width 167 height 250
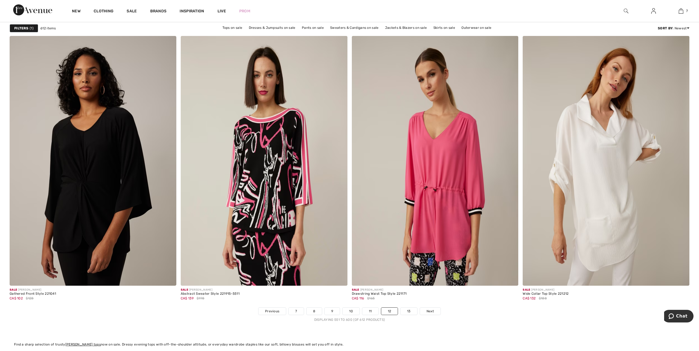
scroll to position [3957, 0]
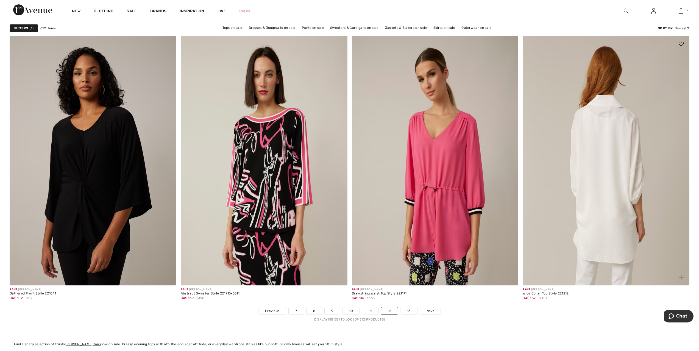
click at [612, 185] on img at bounding box center [606, 161] width 167 height 250
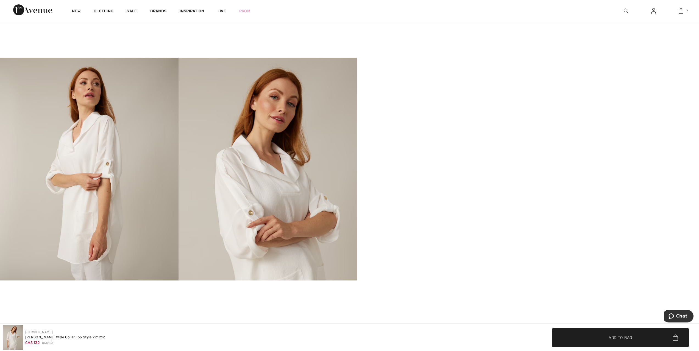
scroll to position [385, 0]
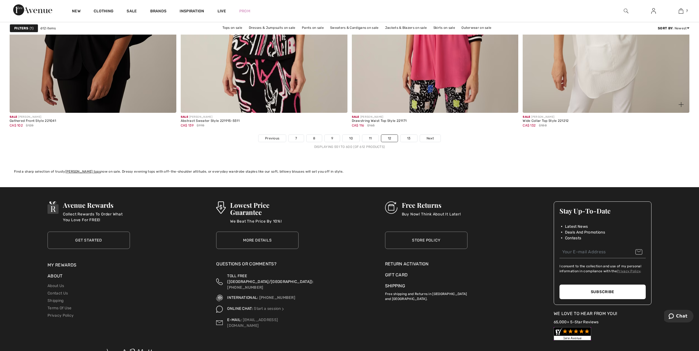
scroll to position [4149, 0]
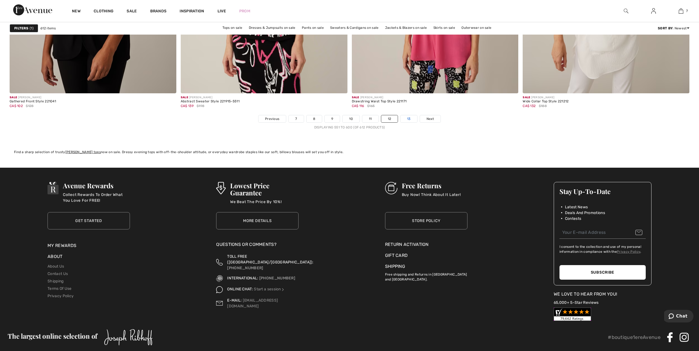
click at [406, 118] on link "13" at bounding box center [409, 118] width 17 height 7
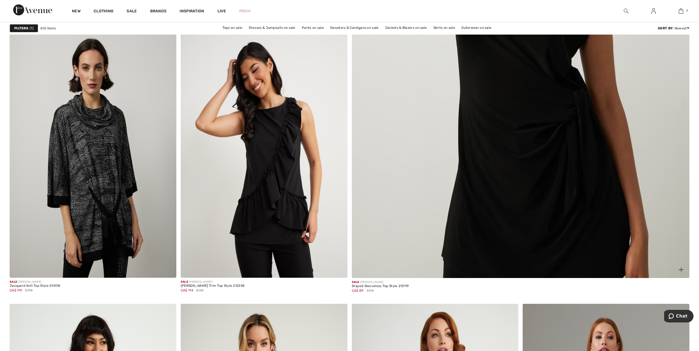
scroll to position [330, 0]
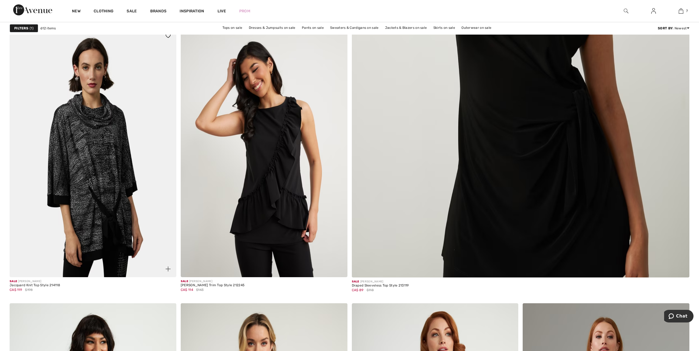
click at [109, 168] on img at bounding box center [93, 152] width 167 height 250
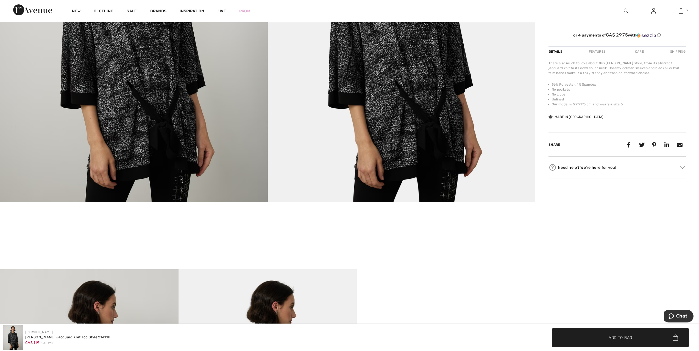
scroll to position [330, 0]
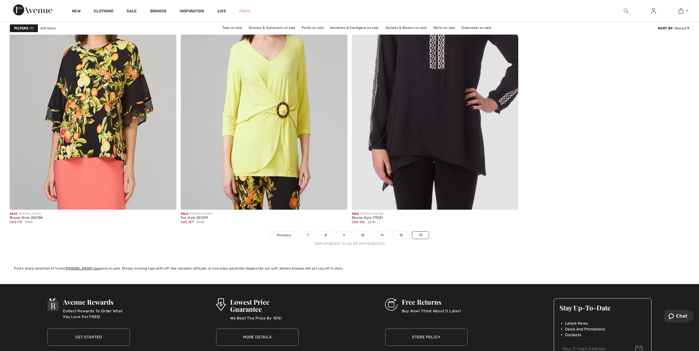
scroll to position [879, 0]
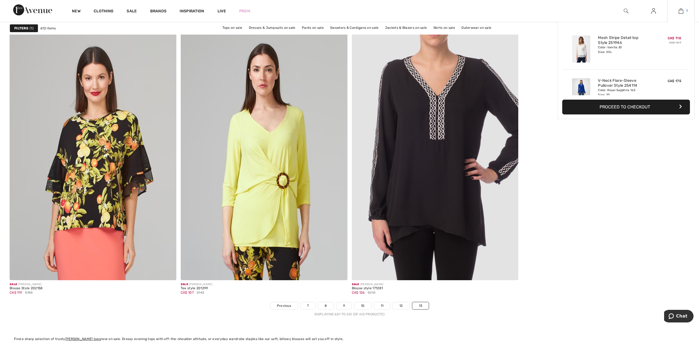
click at [681, 10] on img at bounding box center [681, 11] width 5 height 7
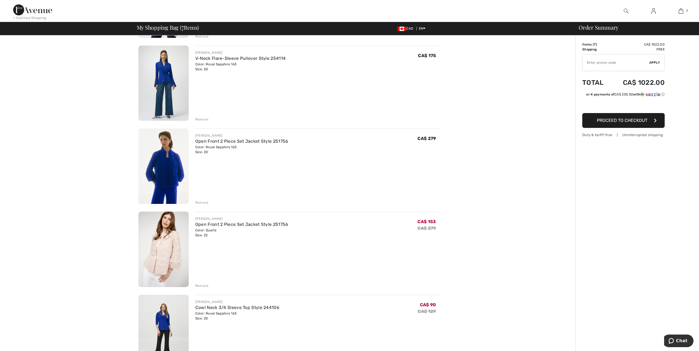
scroll to position [110, 0]
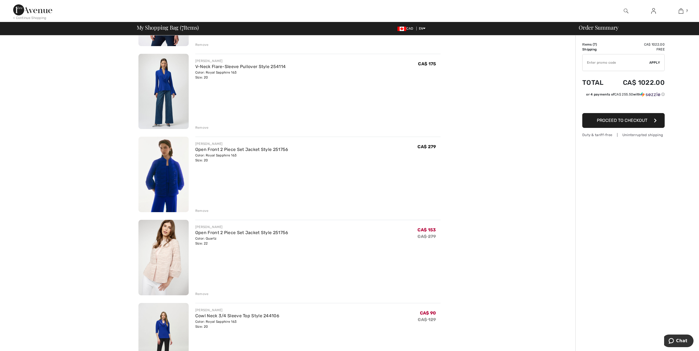
click at [203, 211] on div "Remove" at bounding box center [201, 211] width 13 height 5
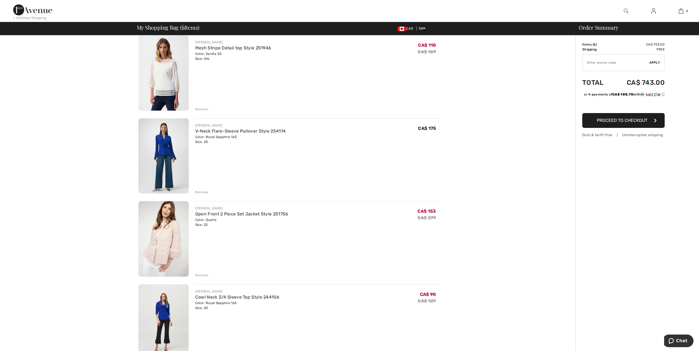
scroll to position [55, 0]
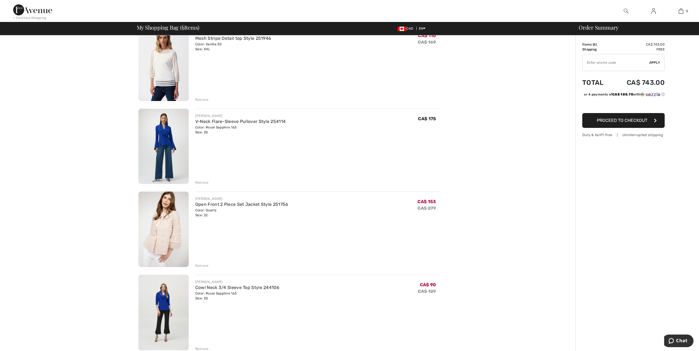
click at [162, 143] on img at bounding box center [163, 147] width 50 height 76
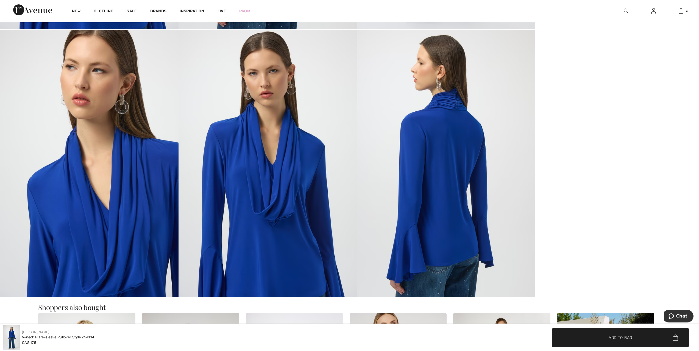
scroll to position [714, 0]
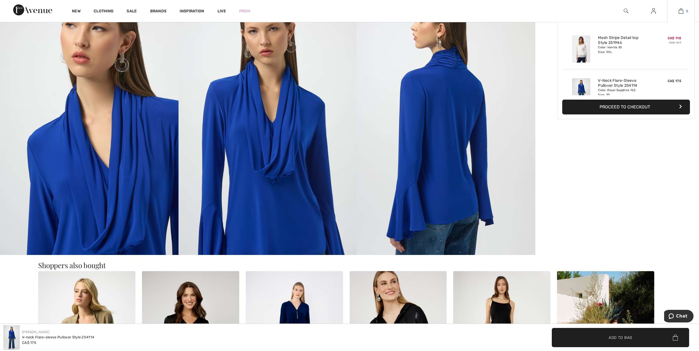
click at [683, 11] on img at bounding box center [681, 11] width 5 height 7
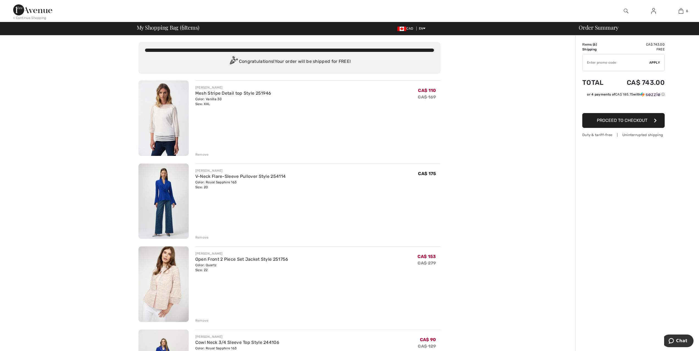
click at [197, 238] on div "Remove" at bounding box center [201, 237] width 13 height 5
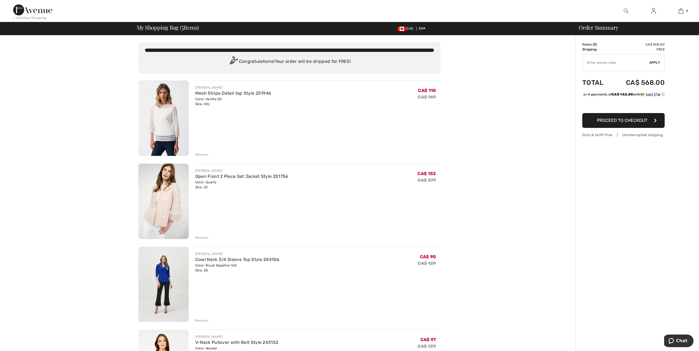
click at [166, 270] on img at bounding box center [163, 285] width 50 height 76
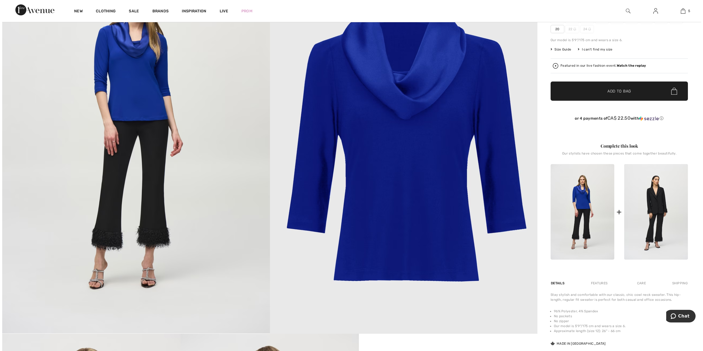
scroll to position [137, 0]
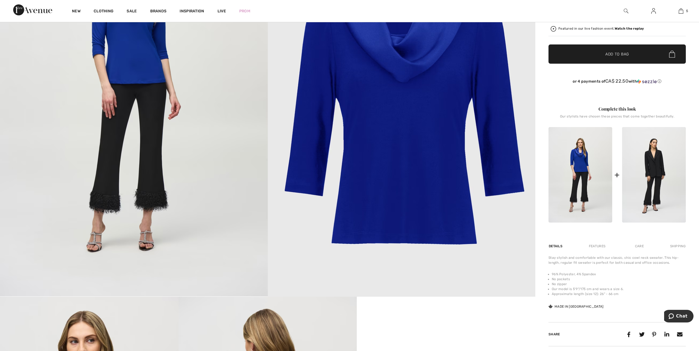
click at [404, 182] on img at bounding box center [402, 96] width 268 height 402
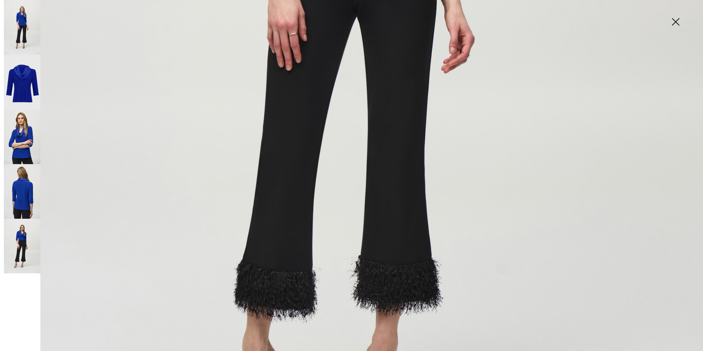
scroll to position [522, 0]
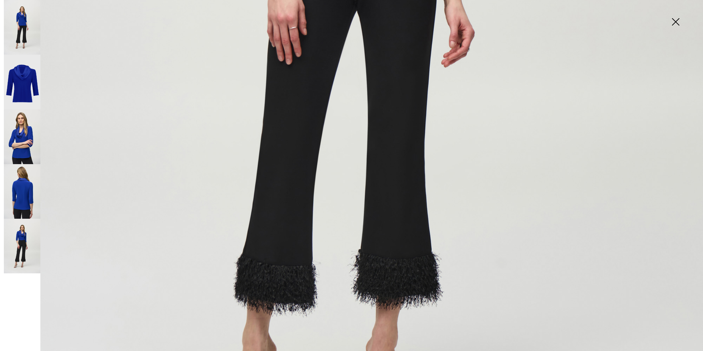
click at [14, 194] on img at bounding box center [22, 191] width 37 height 55
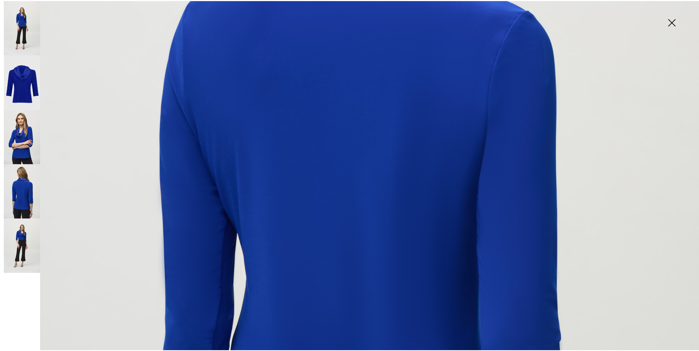
scroll to position [330, 0]
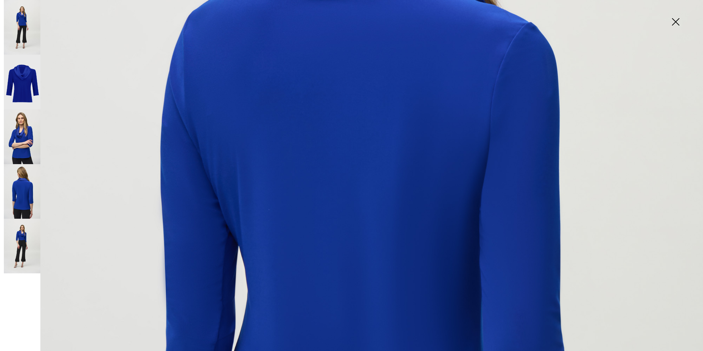
click at [29, 146] on img at bounding box center [22, 137] width 37 height 55
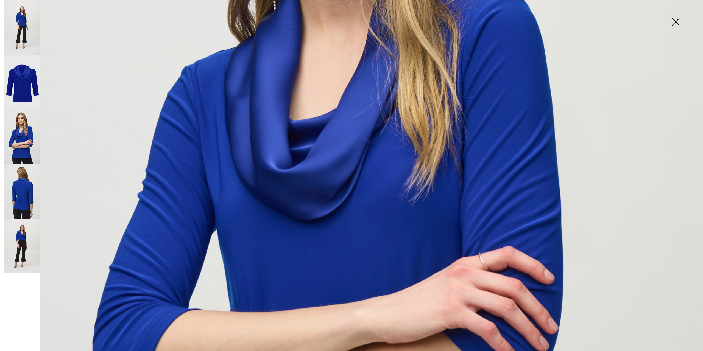
click at [675, 19] on img at bounding box center [675, 22] width 27 height 28
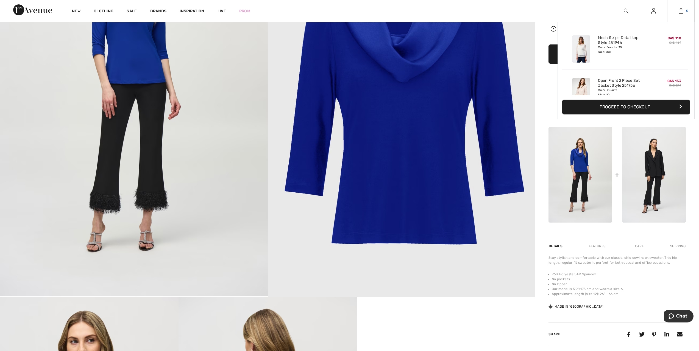
click at [681, 12] on img at bounding box center [681, 11] width 5 height 7
